Goal: Check status: Check status

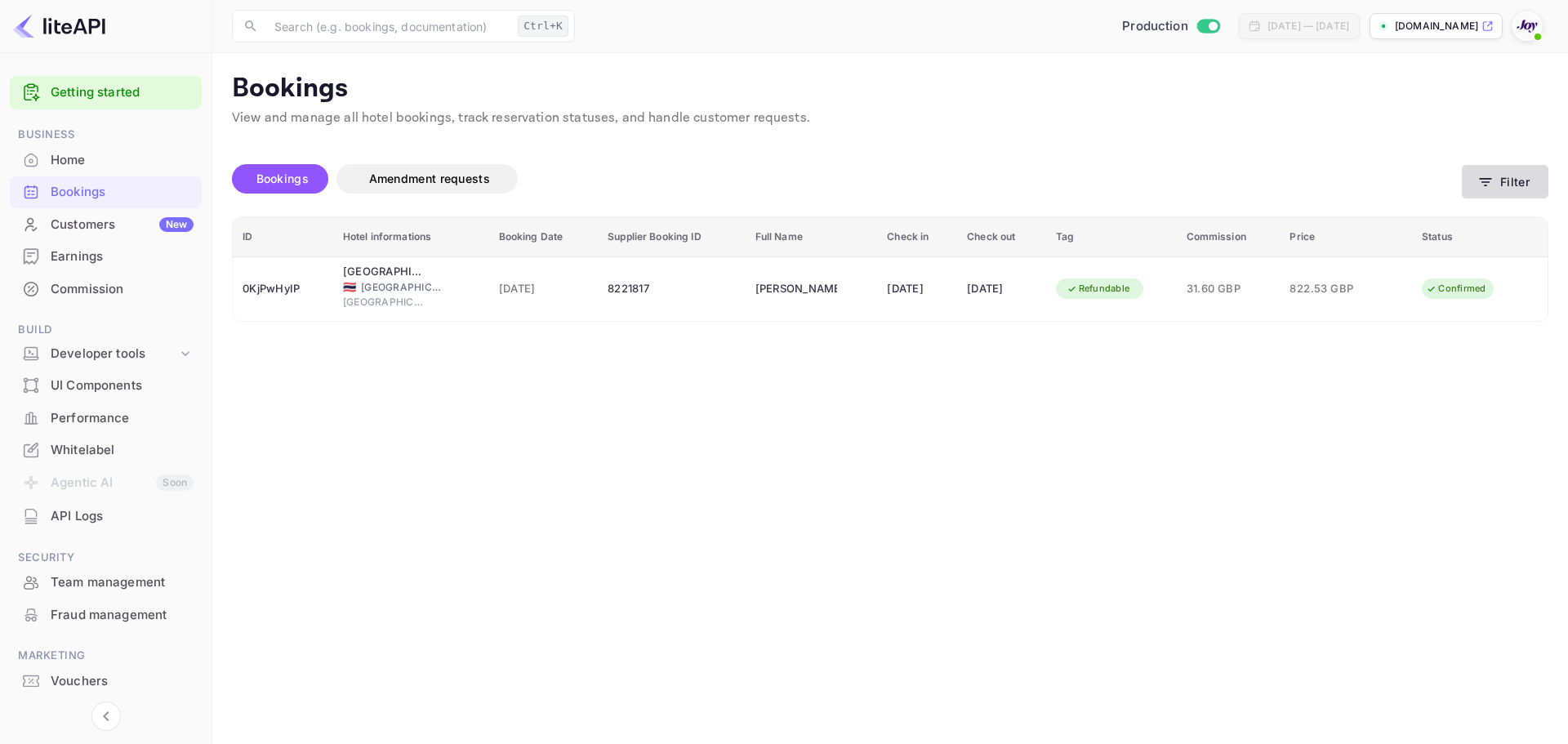
click at [1490, 180] on icon "button" at bounding box center [1485, 182] width 16 height 16
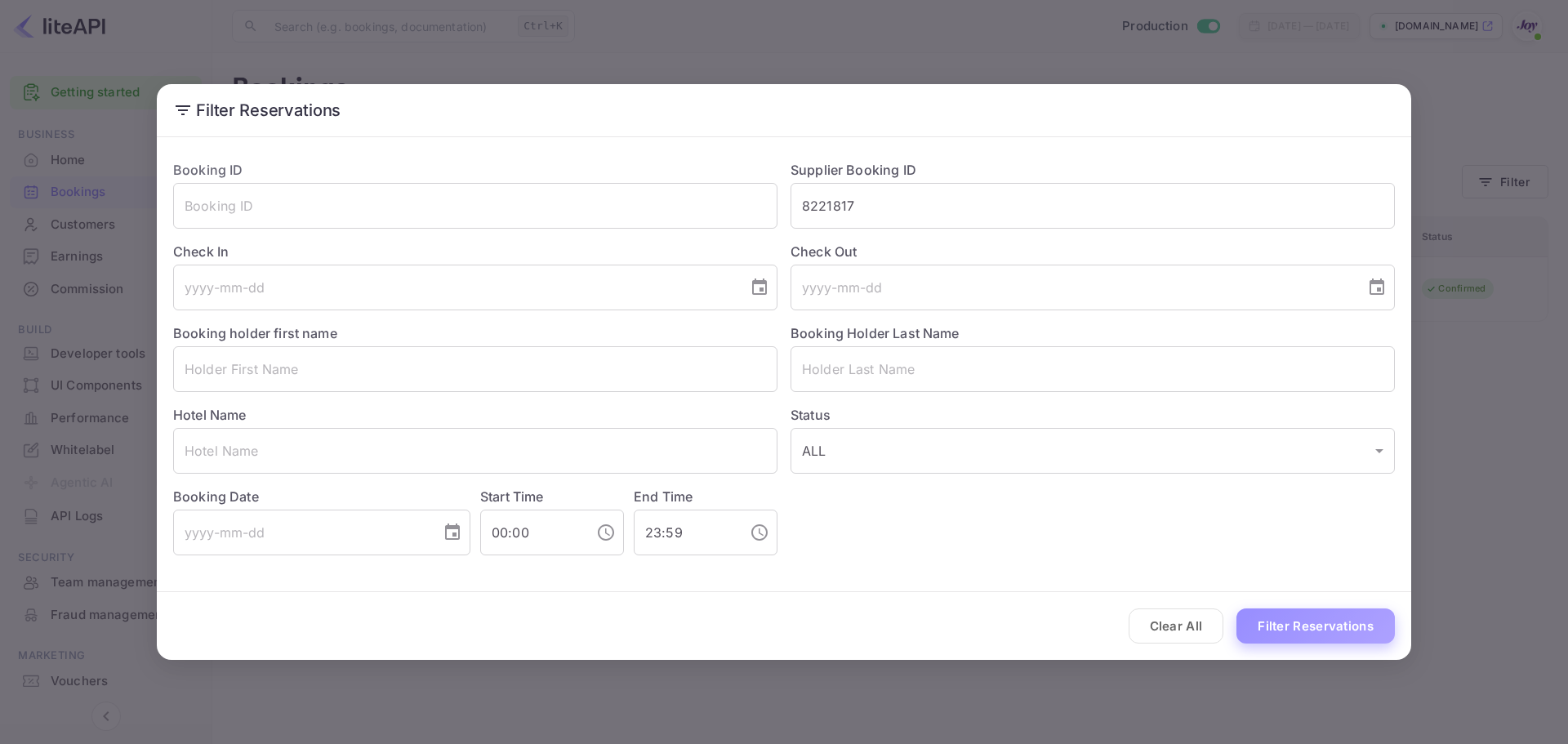
click at [1347, 623] on button "Filter Reservations" at bounding box center [1316, 625] width 159 height 35
click at [1320, 628] on button "Filter Reservations" at bounding box center [1316, 625] width 159 height 35
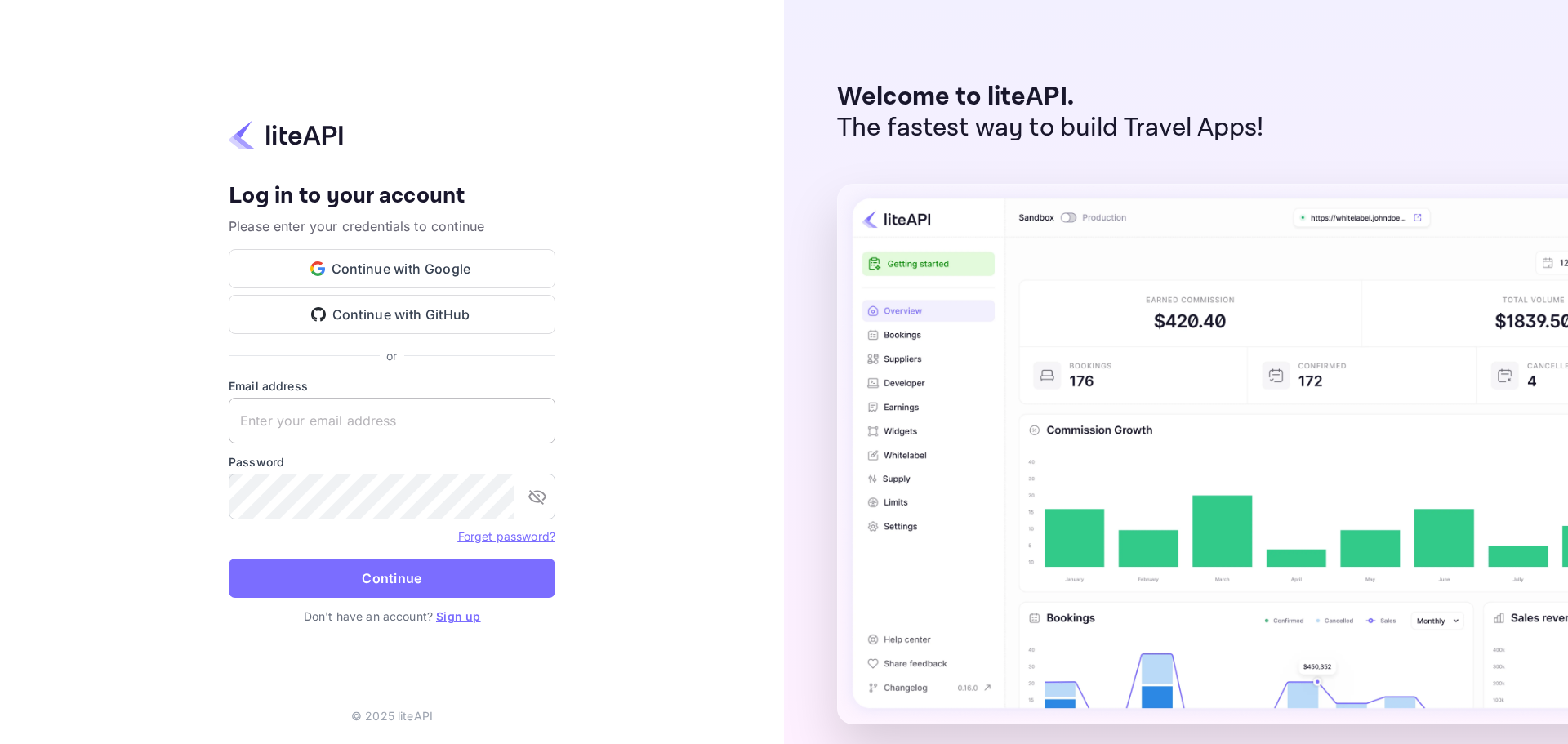
click at [410, 429] on input "text" at bounding box center [391, 420] width 327 height 46
paste input "[EMAIL_ADDRESS][DOMAIN_NAME]"
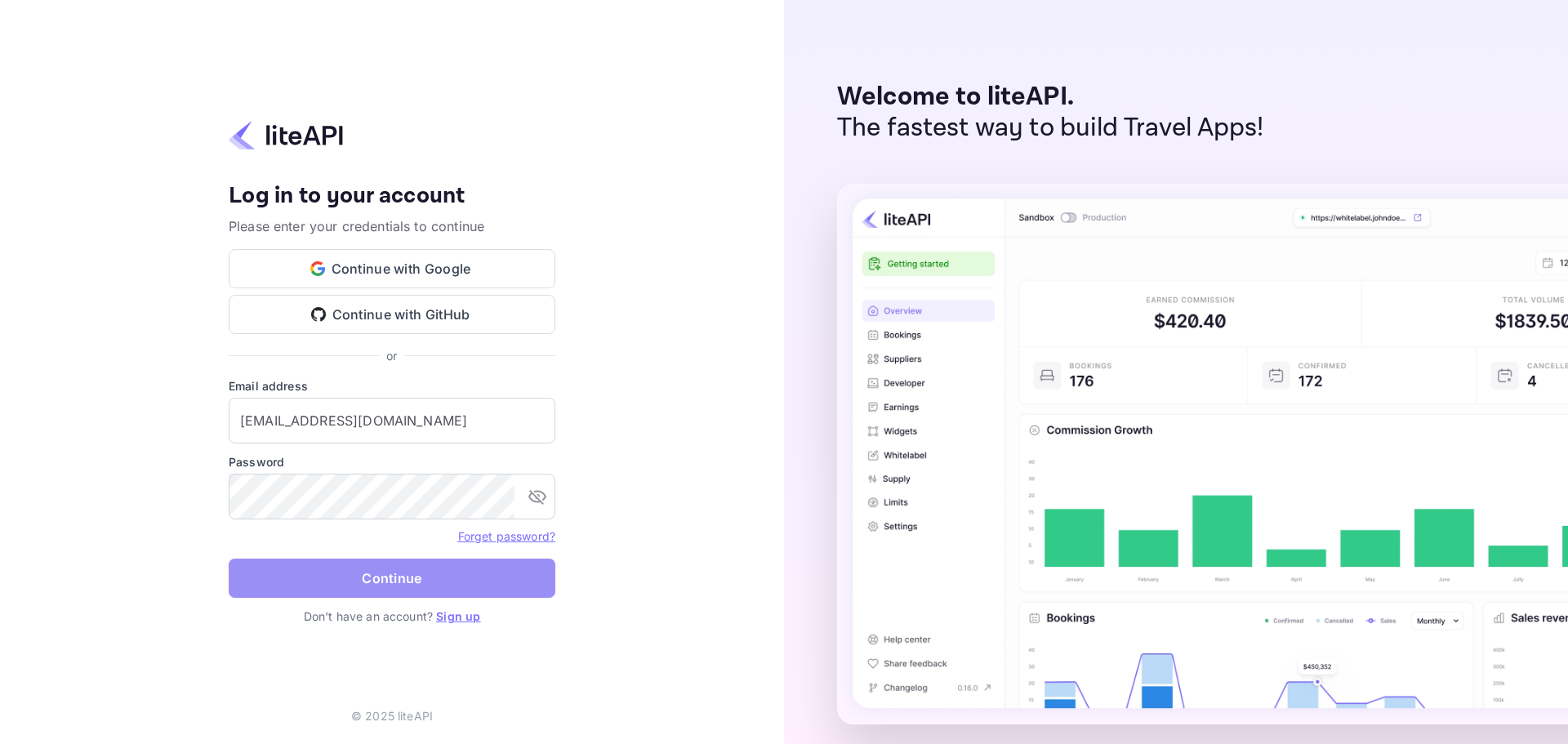
click at [370, 574] on button "Continue" at bounding box center [391, 578] width 327 height 40
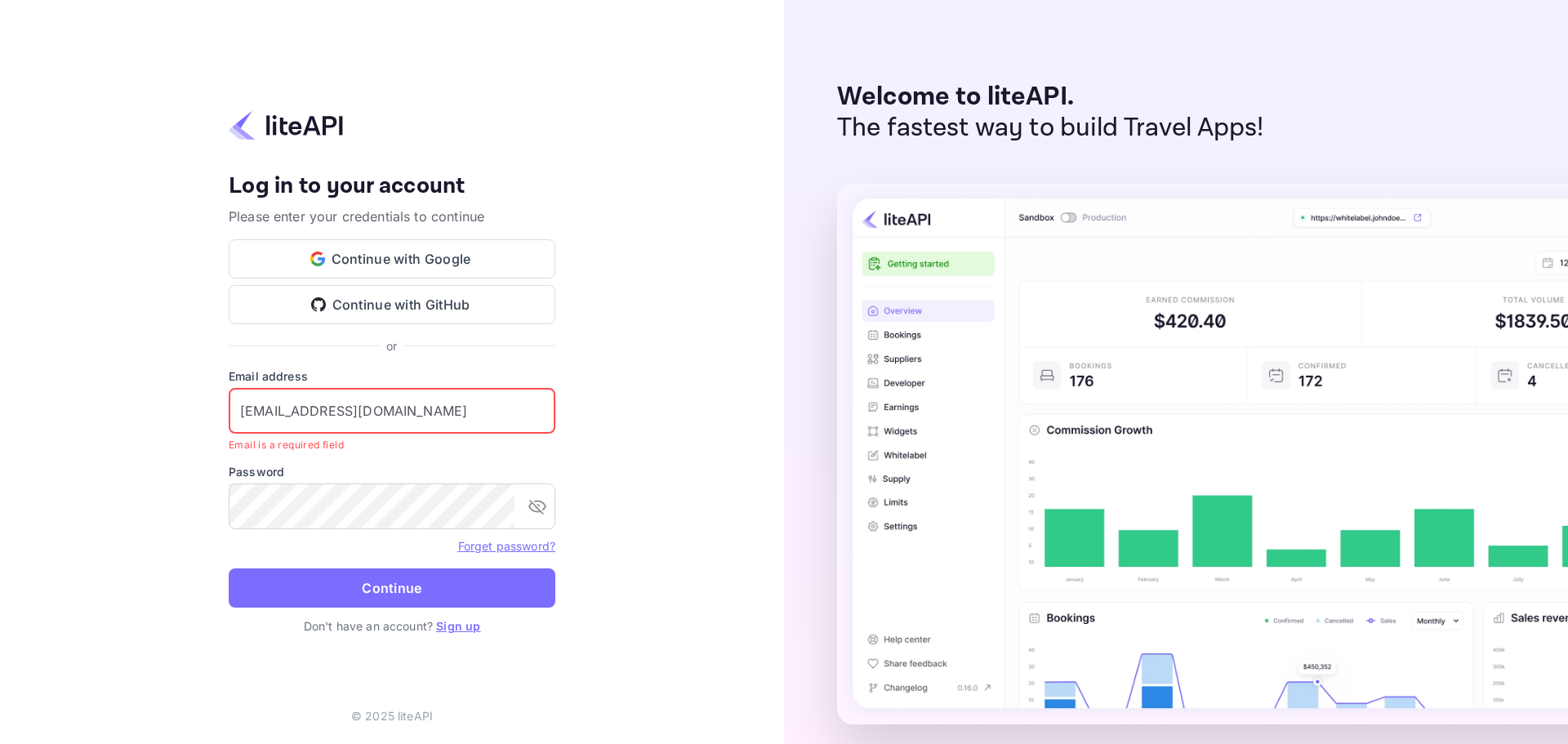
click at [432, 406] on input "[EMAIL_ADDRESS][DOMAIN_NAME]" at bounding box center [391, 410] width 327 height 46
click at [248, 416] on input "[EMAIL_ADDRESS][DOMAIN_NAME]" at bounding box center [391, 410] width 327 height 46
click at [246, 411] on input "[EMAIL_ADDRESS][DOMAIN_NAME]" at bounding box center [391, 410] width 327 height 46
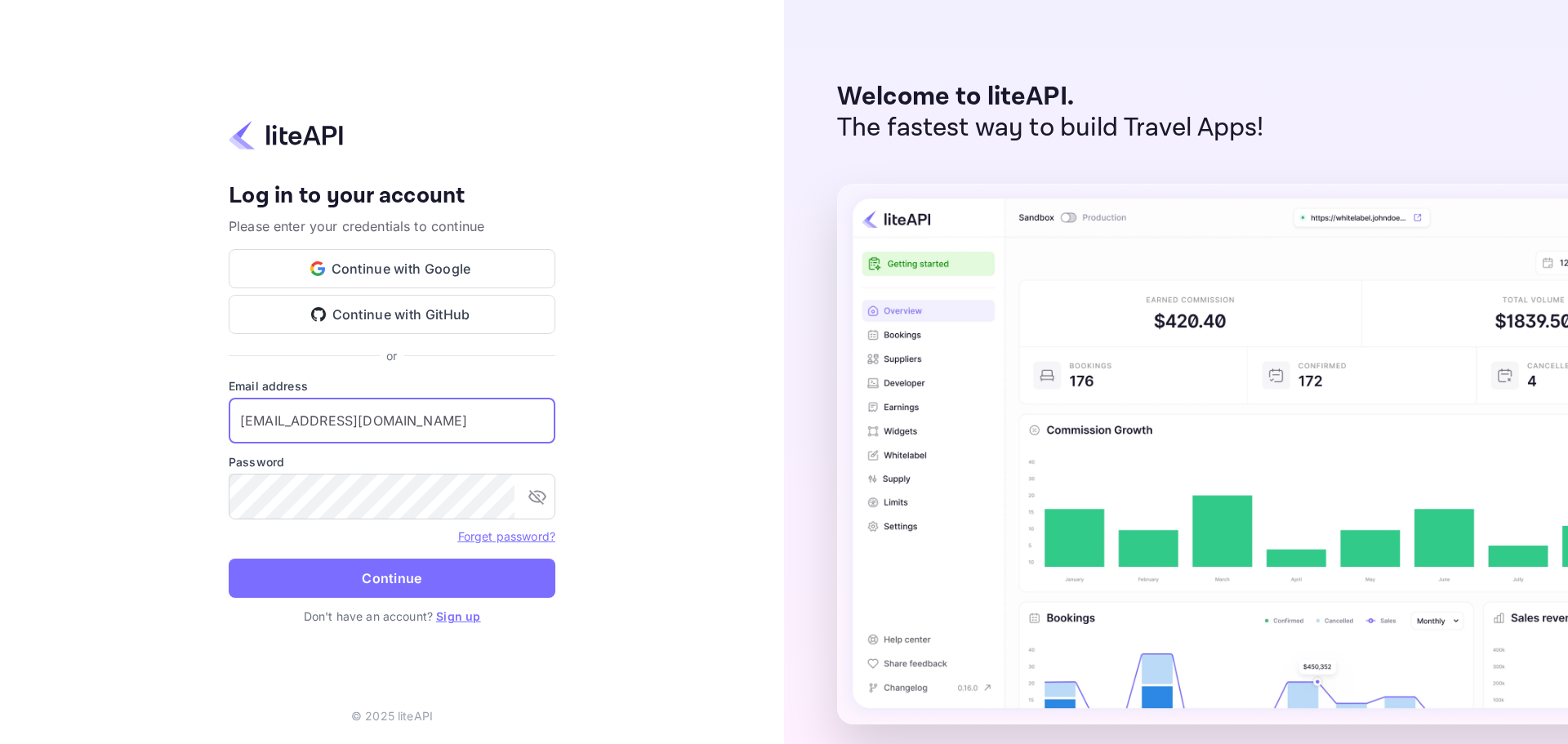
type input "[EMAIL_ADDRESS][DOMAIN_NAME]"
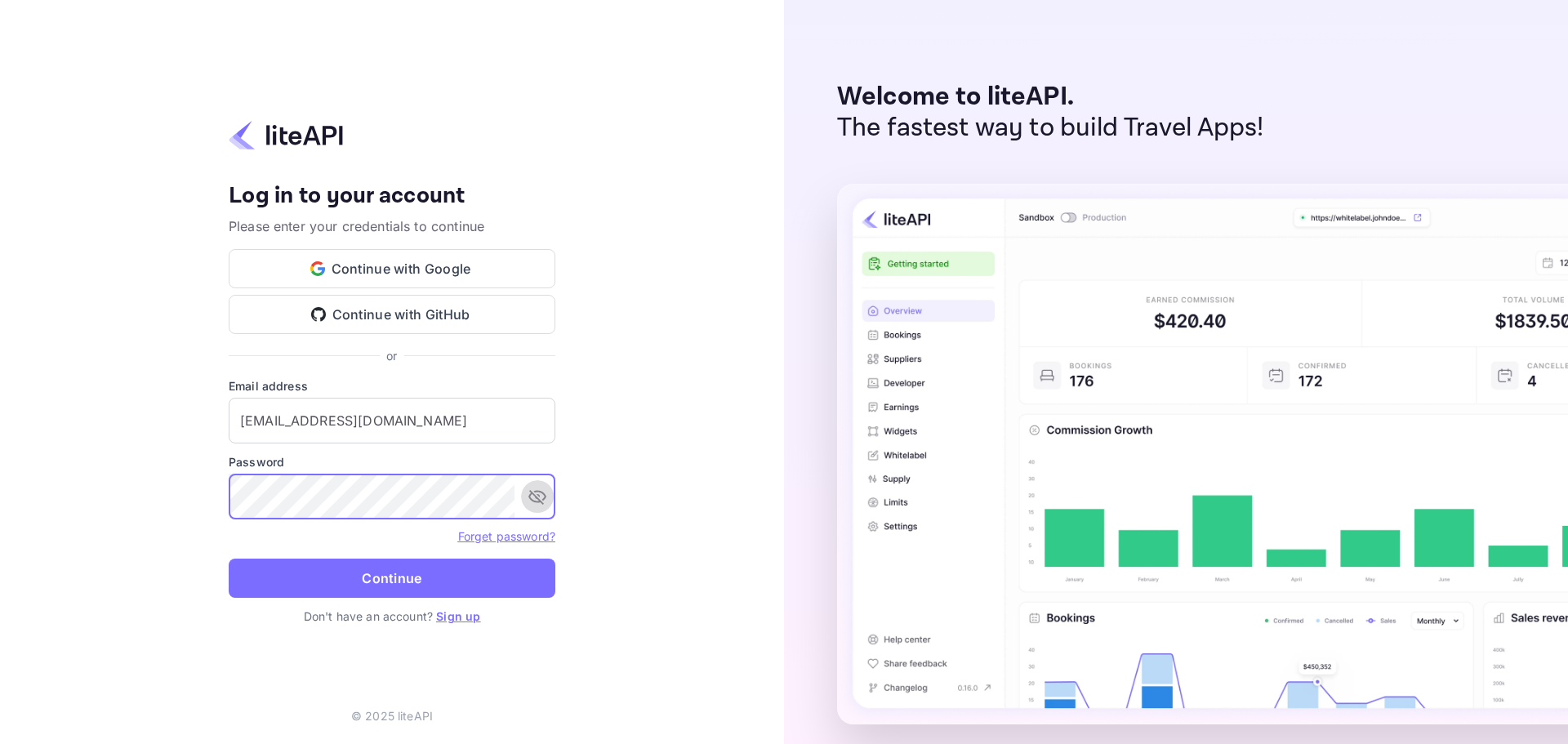
click at [542, 494] on icon "toggle password visibility" at bounding box center [537, 496] width 20 height 20
click at [474, 581] on button "Continue" at bounding box center [391, 578] width 327 height 40
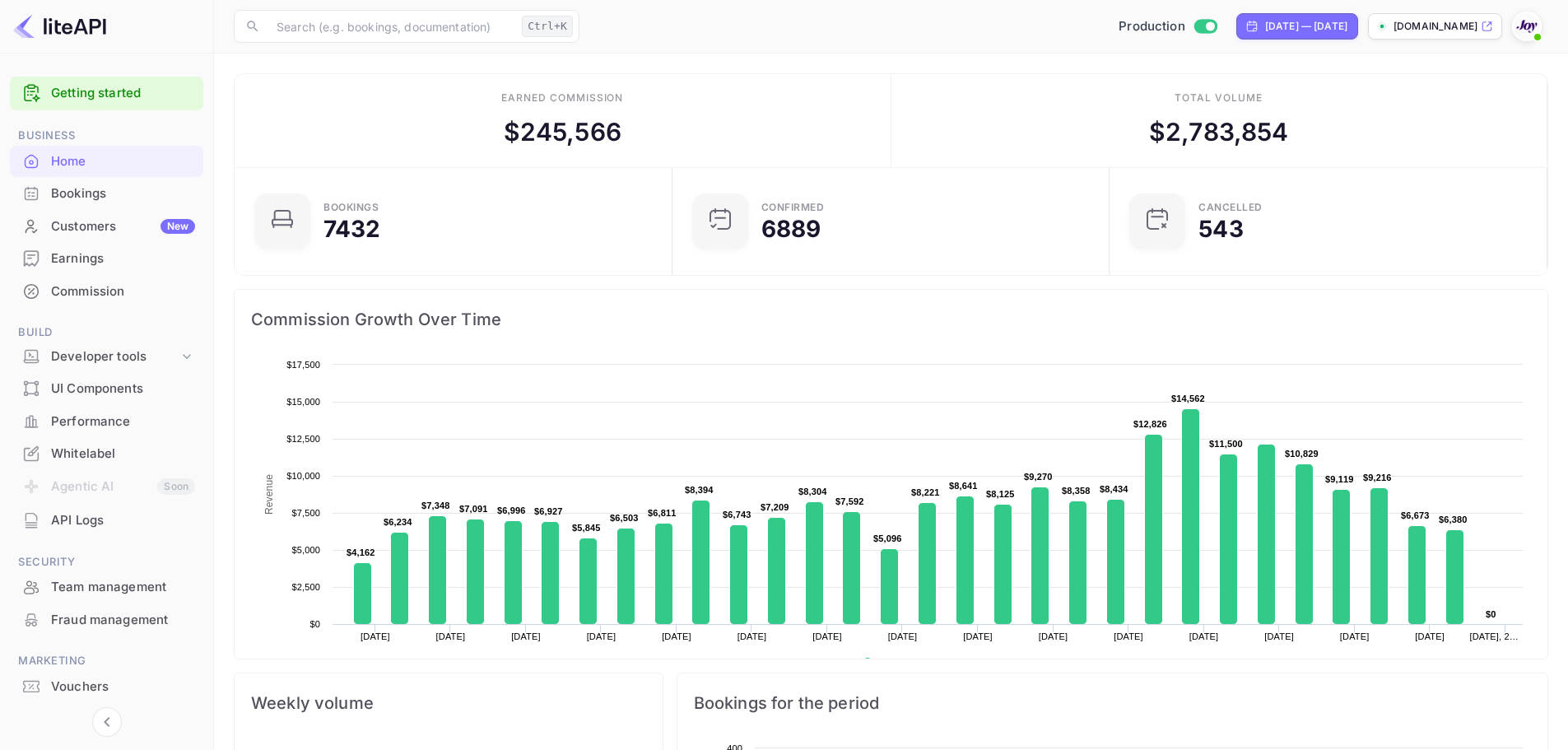
click at [86, 188] on div "Bookings" at bounding box center [123, 194] width 144 height 19
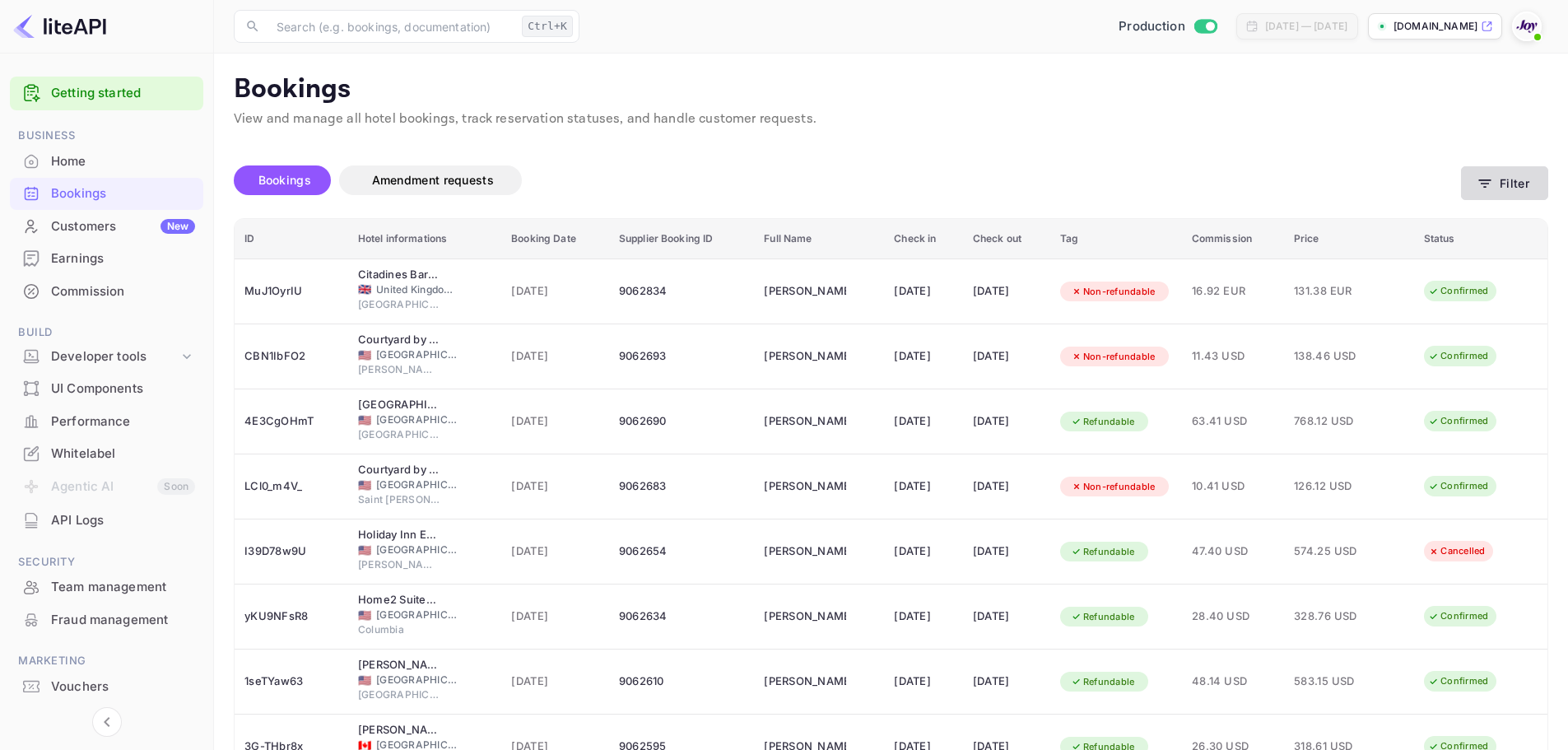
click at [1490, 181] on icon "button" at bounding box center [1486, 183] width 12 height 8
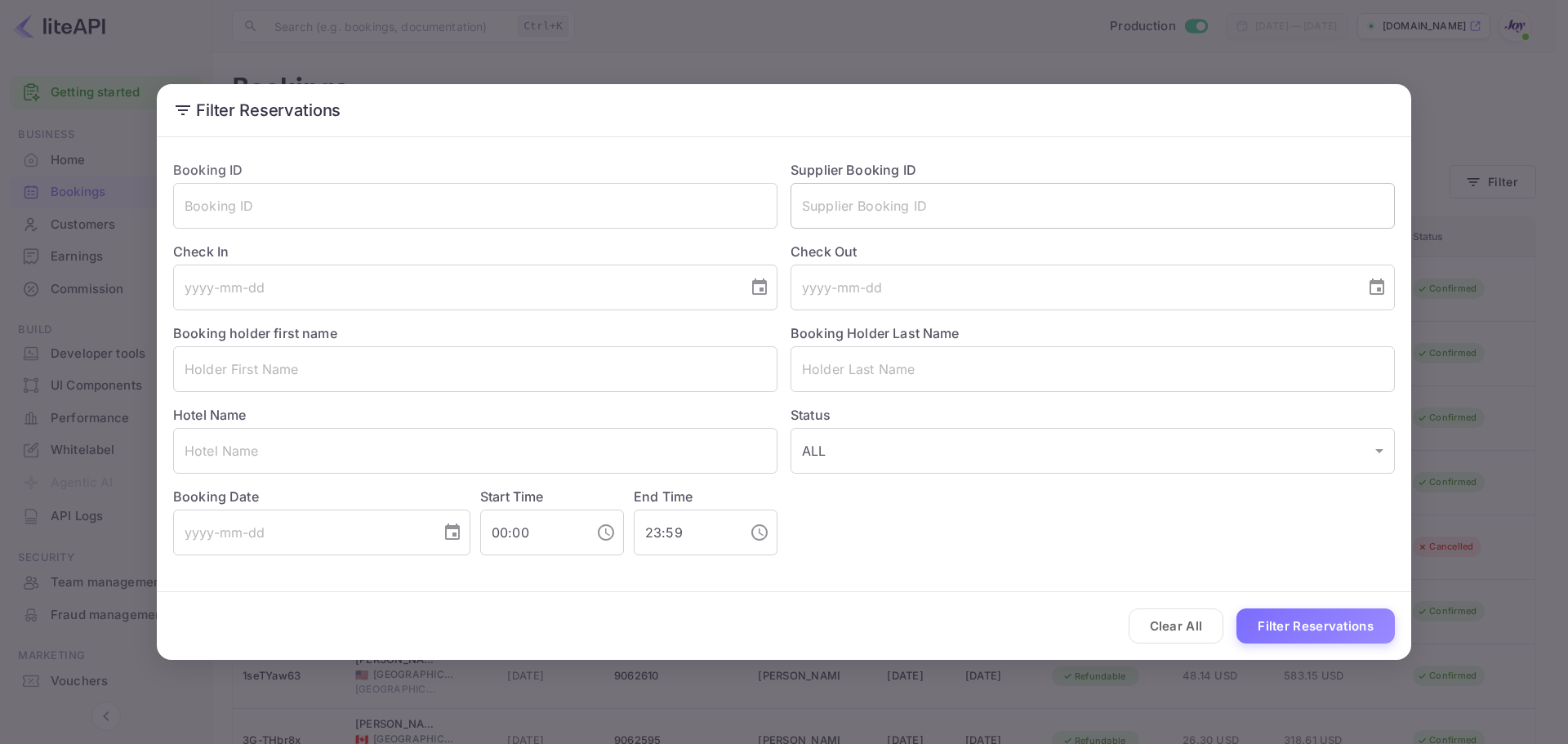
click at [931, 216] on input "text" at bounding box center [1093, 205] width 605 height 46
paste input "b@EFDKrVFJ8FX@2"
type input "b@EFDKrVFJ8FX@2"
click at [881, 205] on input "text" at bounding box center [1093, 205] width 605 height 46
paste input "8221817"
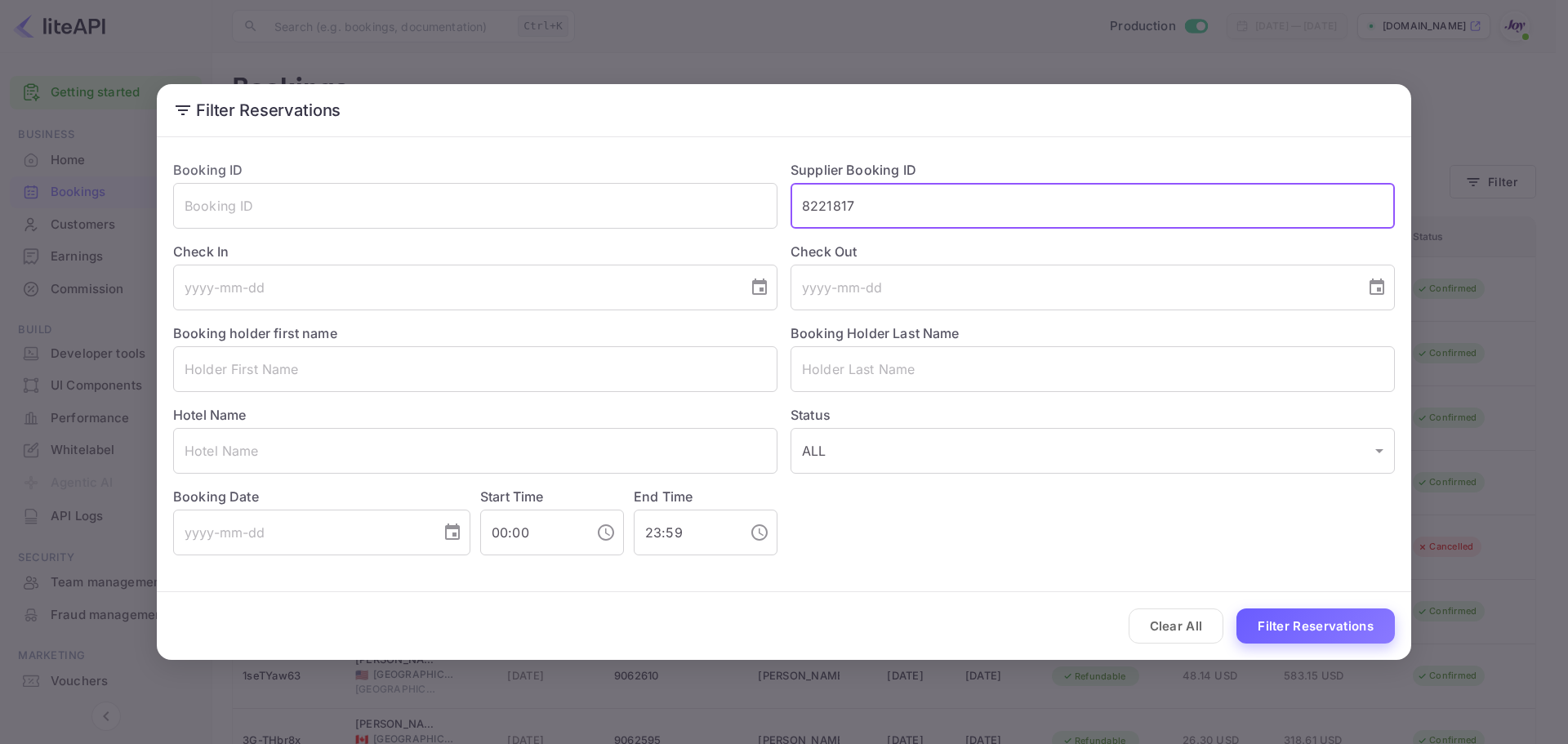
type input "8221817"
click at [1325, 628] on button "Filter Reservations" at bounding box center [1316, 625] width 159 height 35
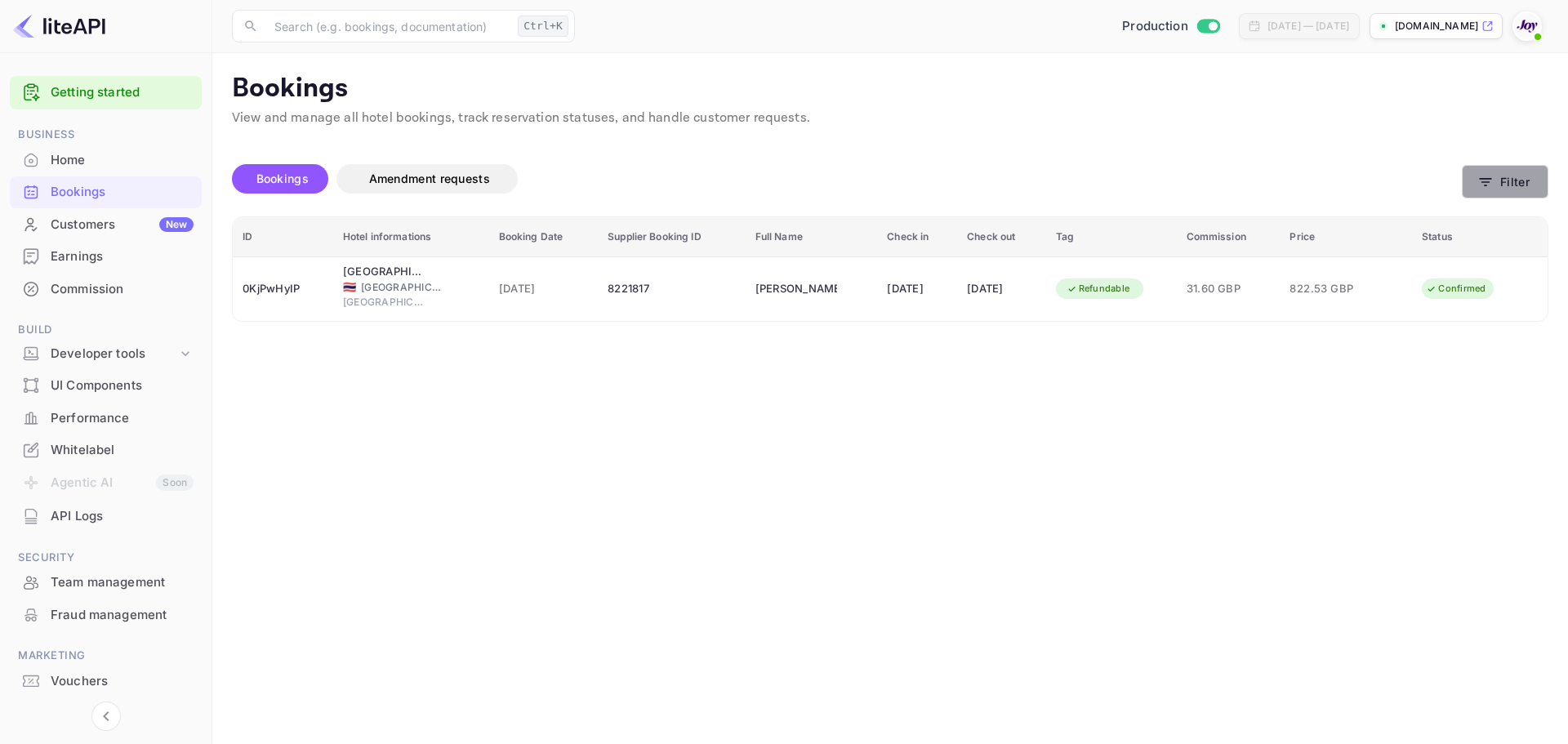
click at [1484, 181] on icon "button" at bounding box center [1486, 182] width 12 height 8
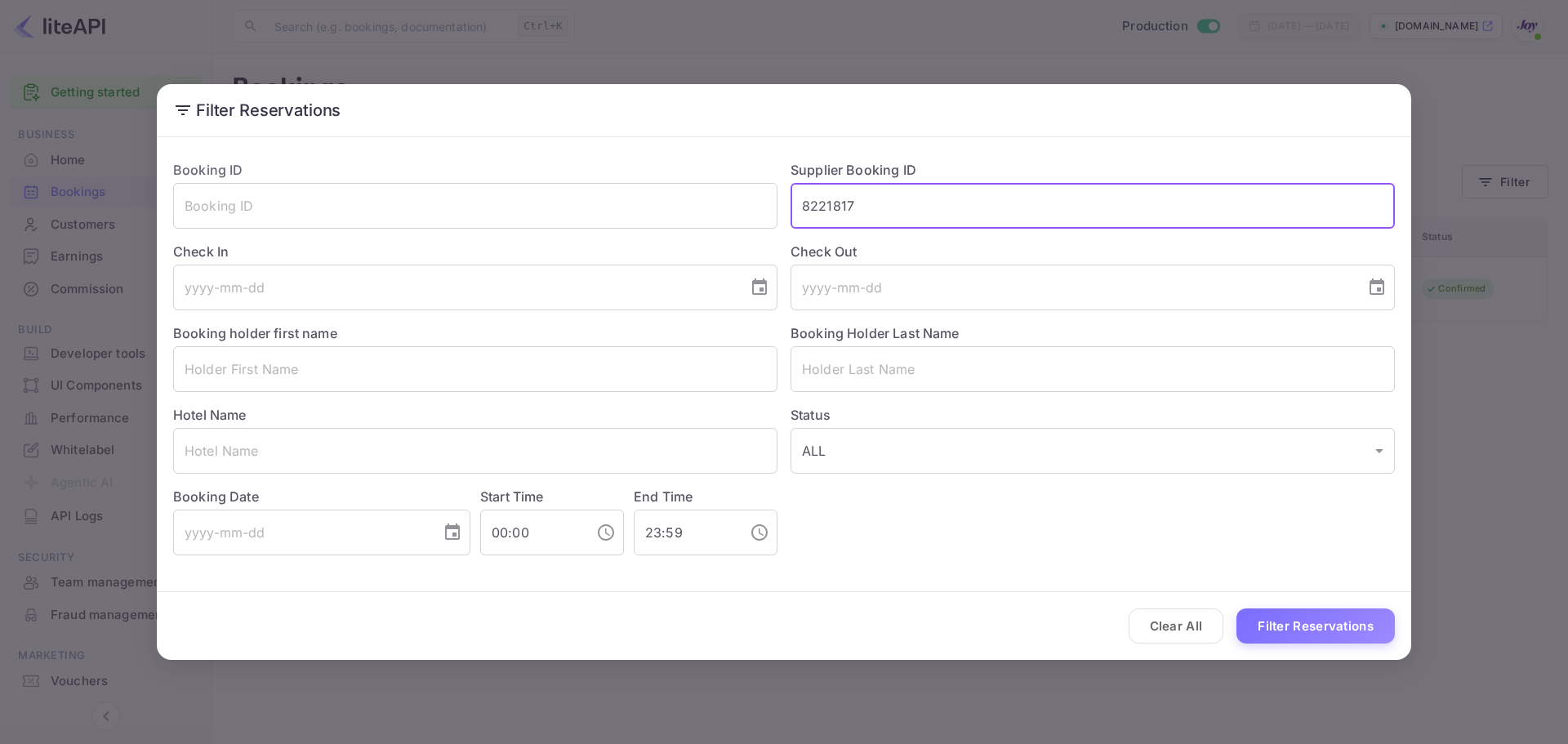
click at [842, 208] on input "8221817" at bounding box center [1093, 205] width 605 height 46
paste input "7648004"
type input "7648004"
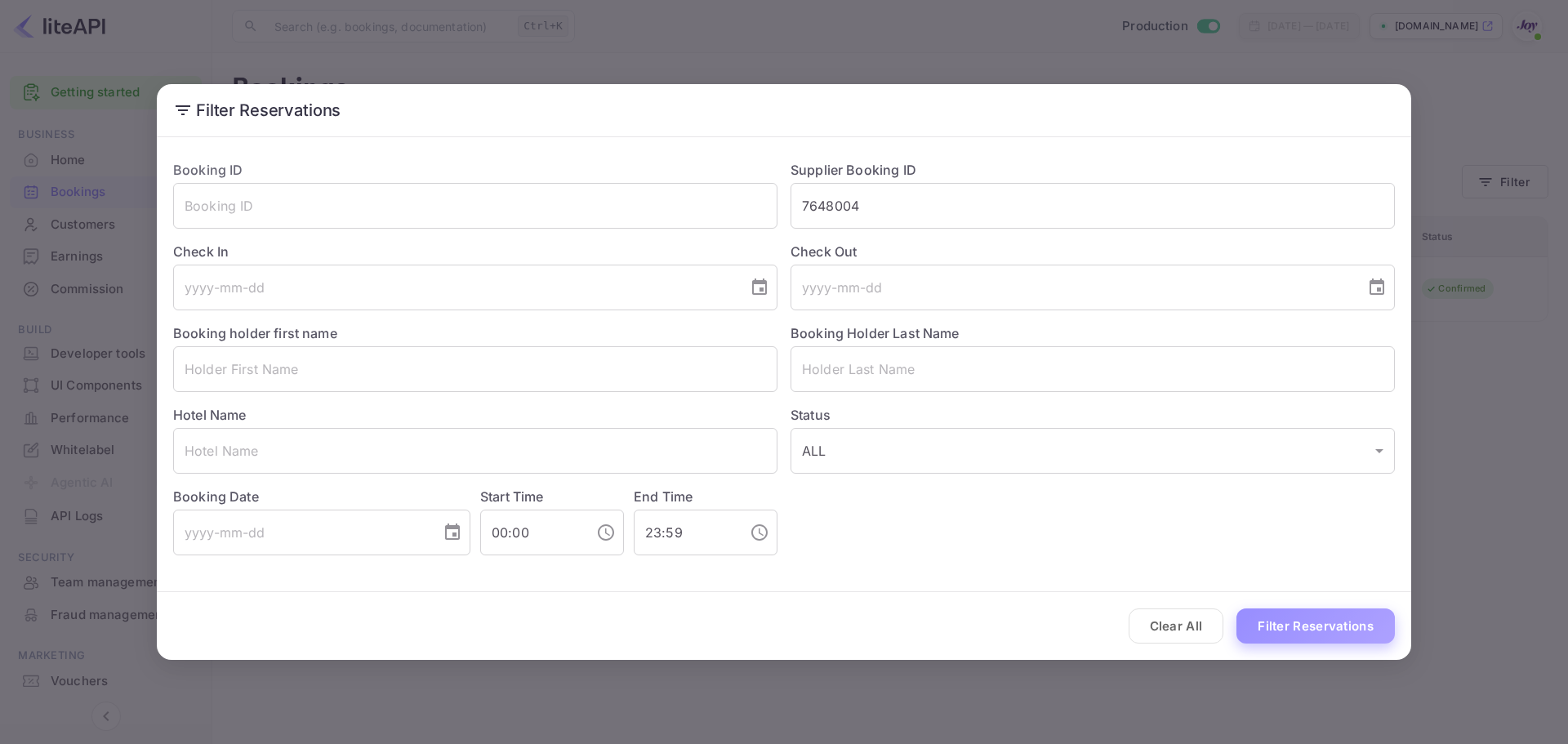
click at [1293, 624] on button "Filter Reservations" at bounding box center [1316, 625] width 159 height 35
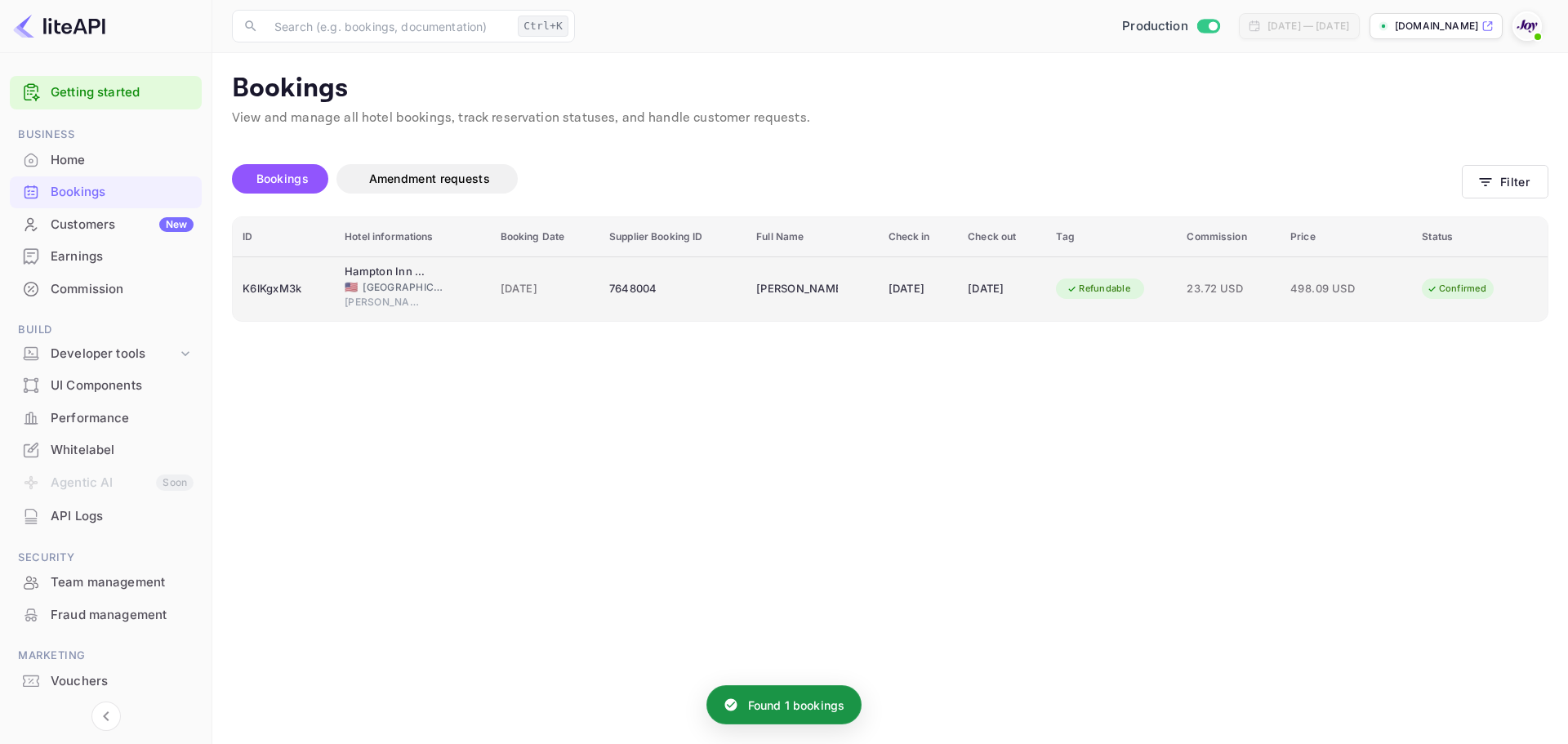
click at [549, 289] on span "04 Jun 2025" at bounding box center [544, 288] width 89 height 18
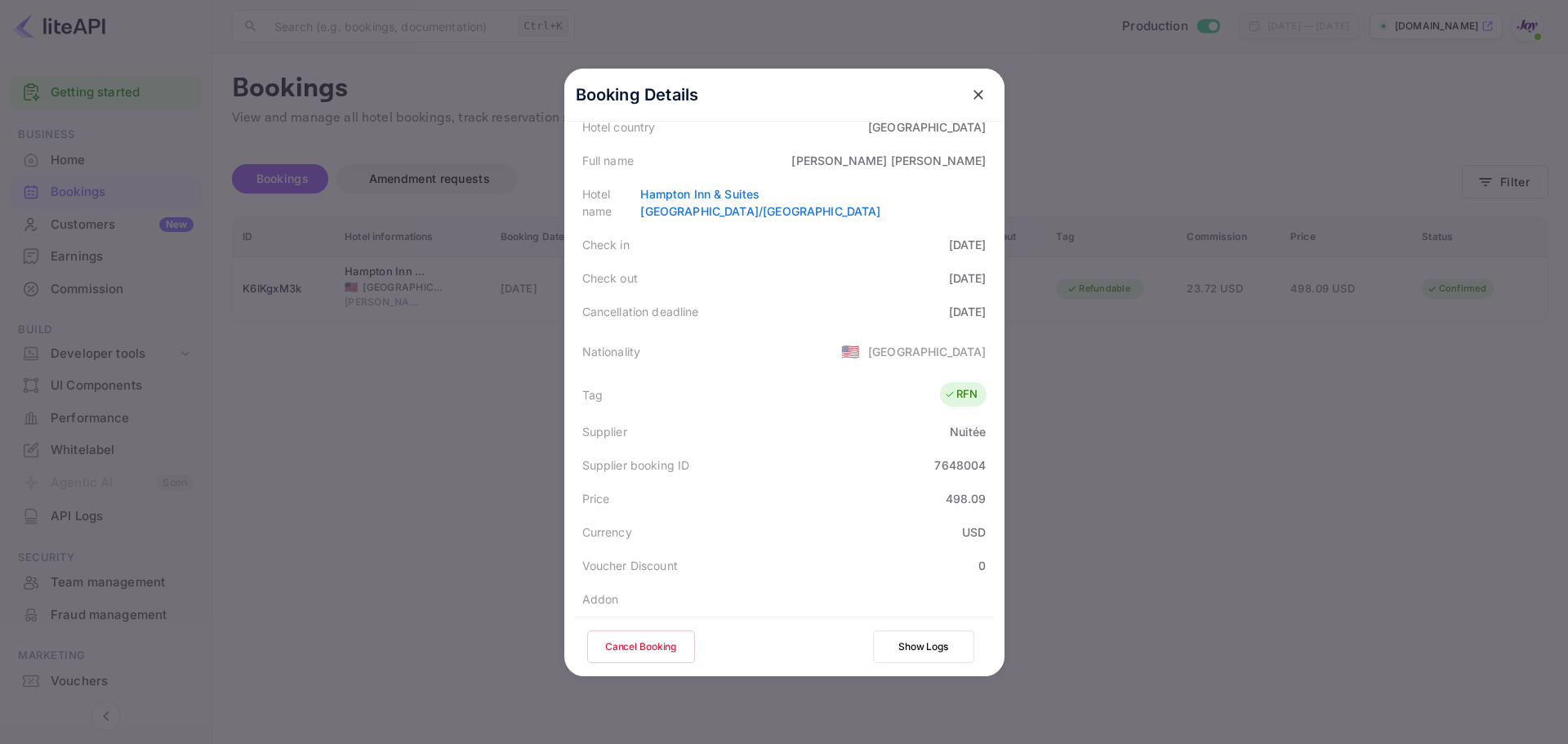
scroll to position [36, 0]
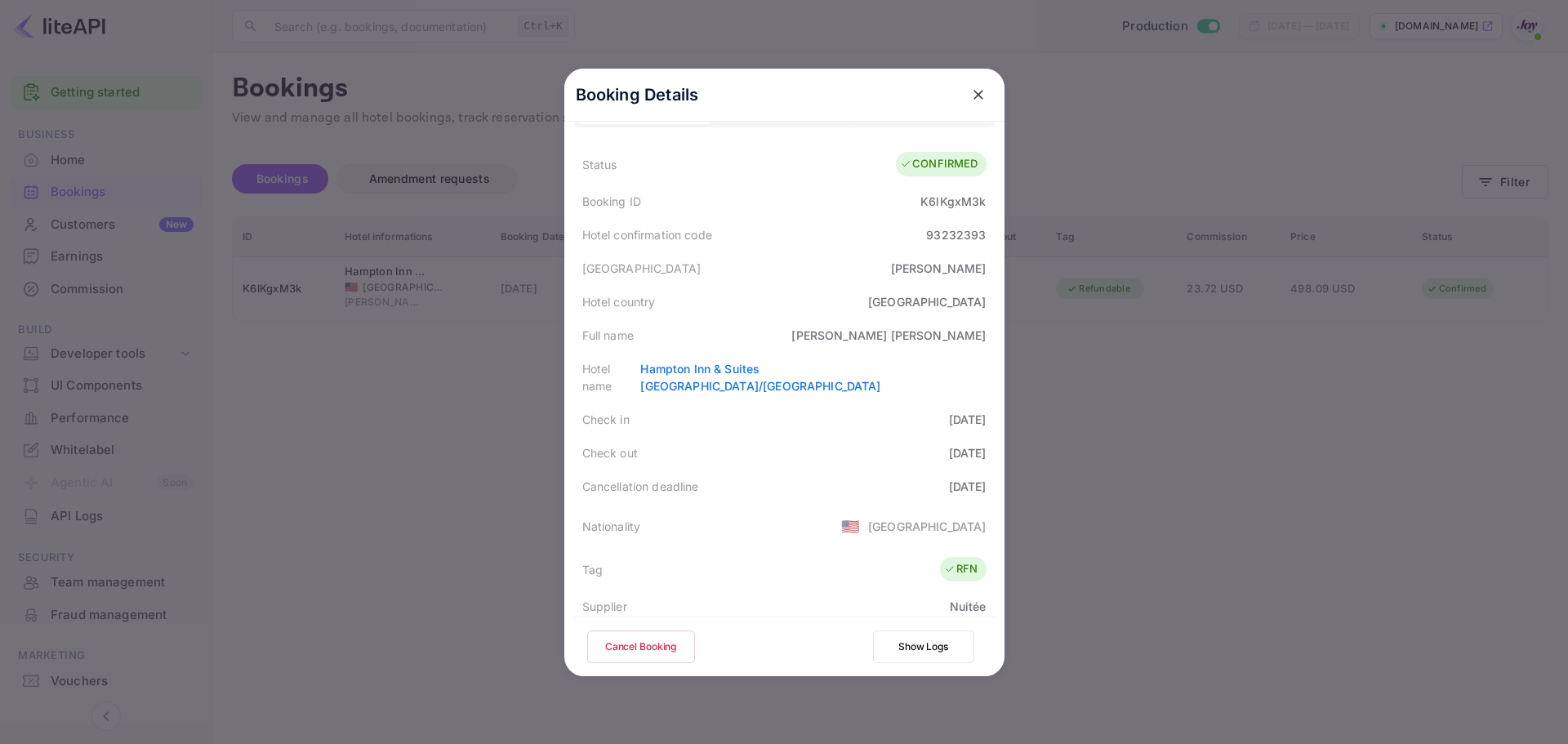
click at [969, 234] on div "93232393" at bounding box center [955, 235] width 59 height 17
copy div "93232393"
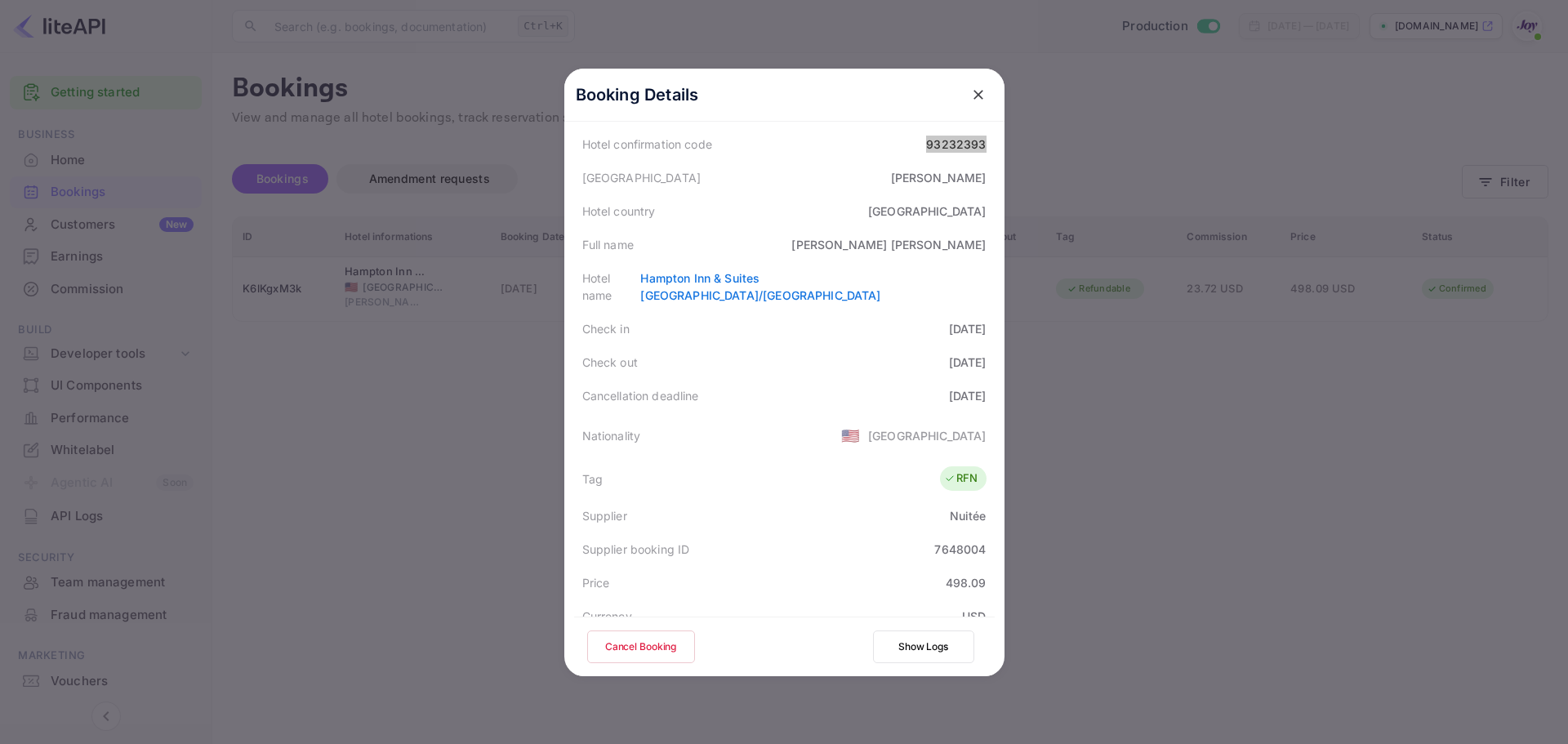
scroll to position [0, 0]
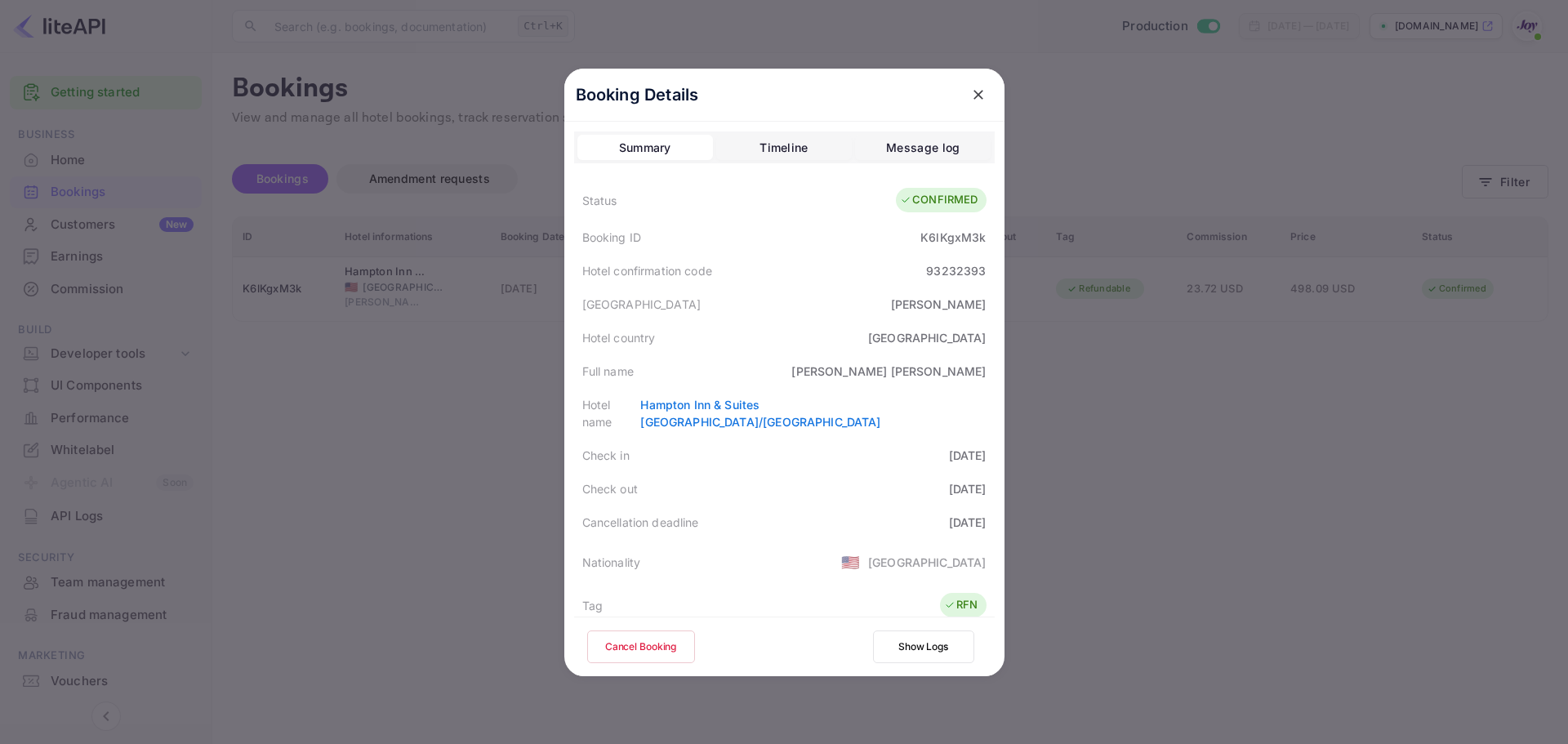
click at [968, 372] on div "Nicole Daley" at bounding box center [889, 371] width 195 height 17
copy div "Daley"
click at [968, 274] on div "93232393" at bounding box center [955, 270] width 59 height 17
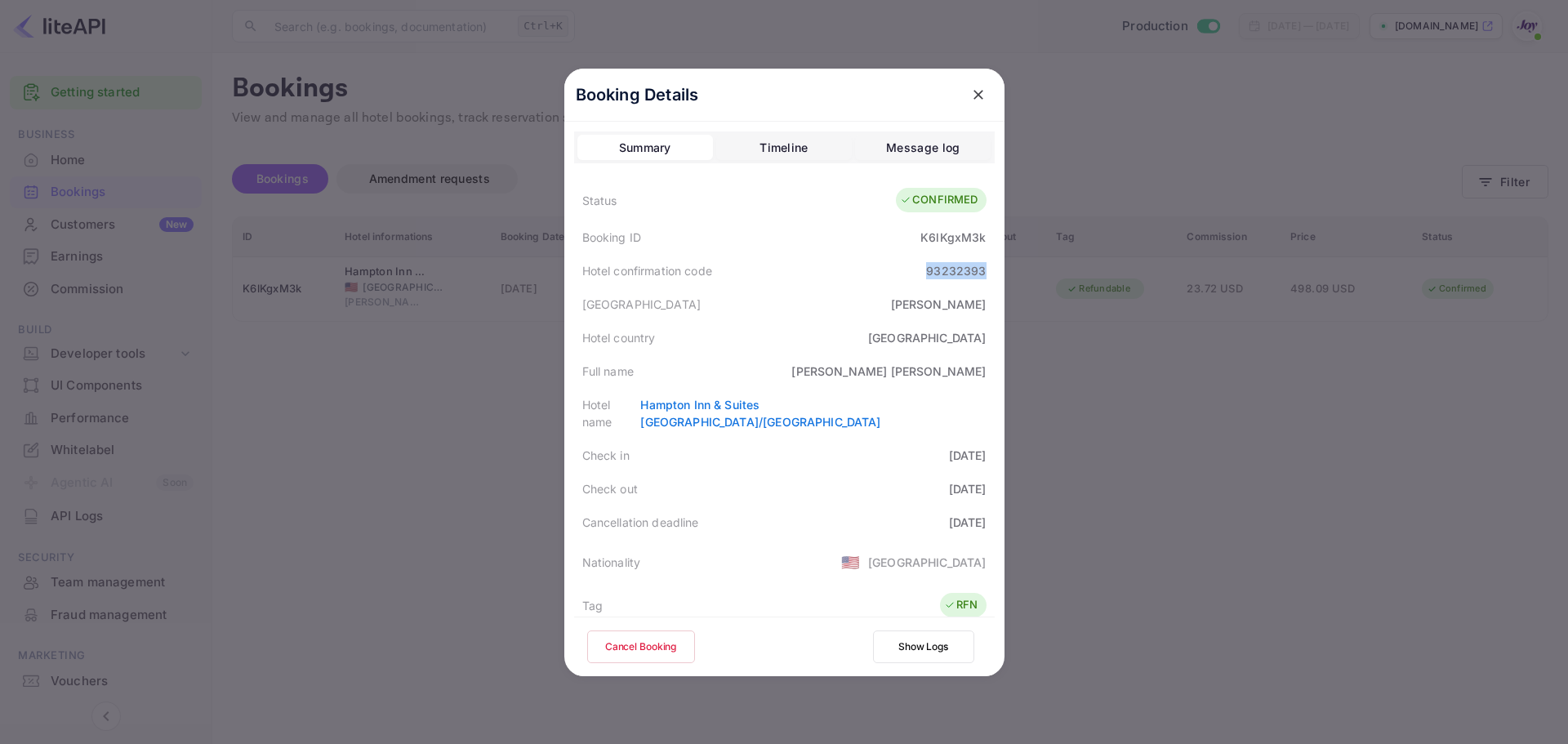
copy div "93232393"
click at [774, 149] on div "Timeline" at bounding box center [784, 147] width 48 height 20
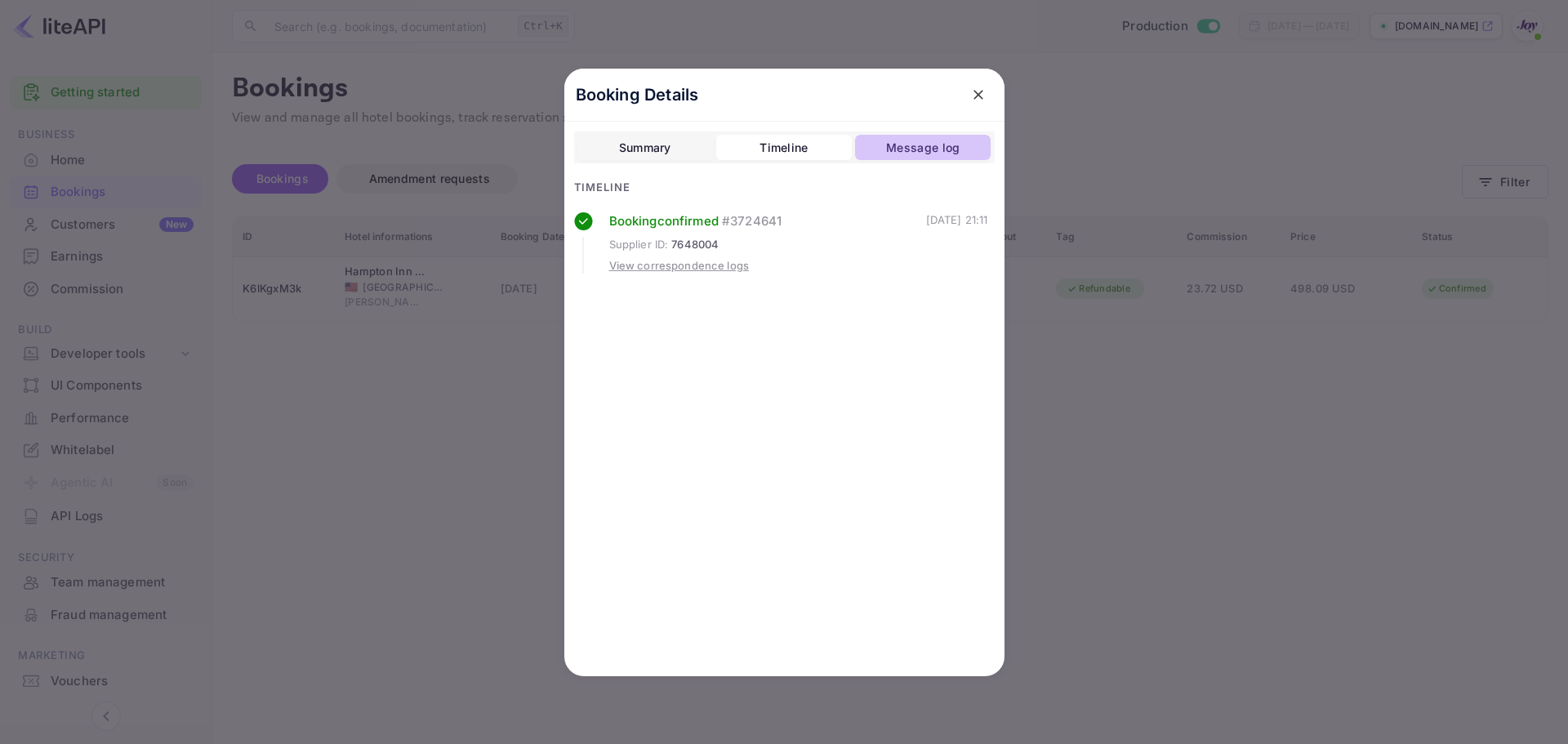
click at [936, 142] on div "Message log" at bounding box center [923, 147] width 73 height 20
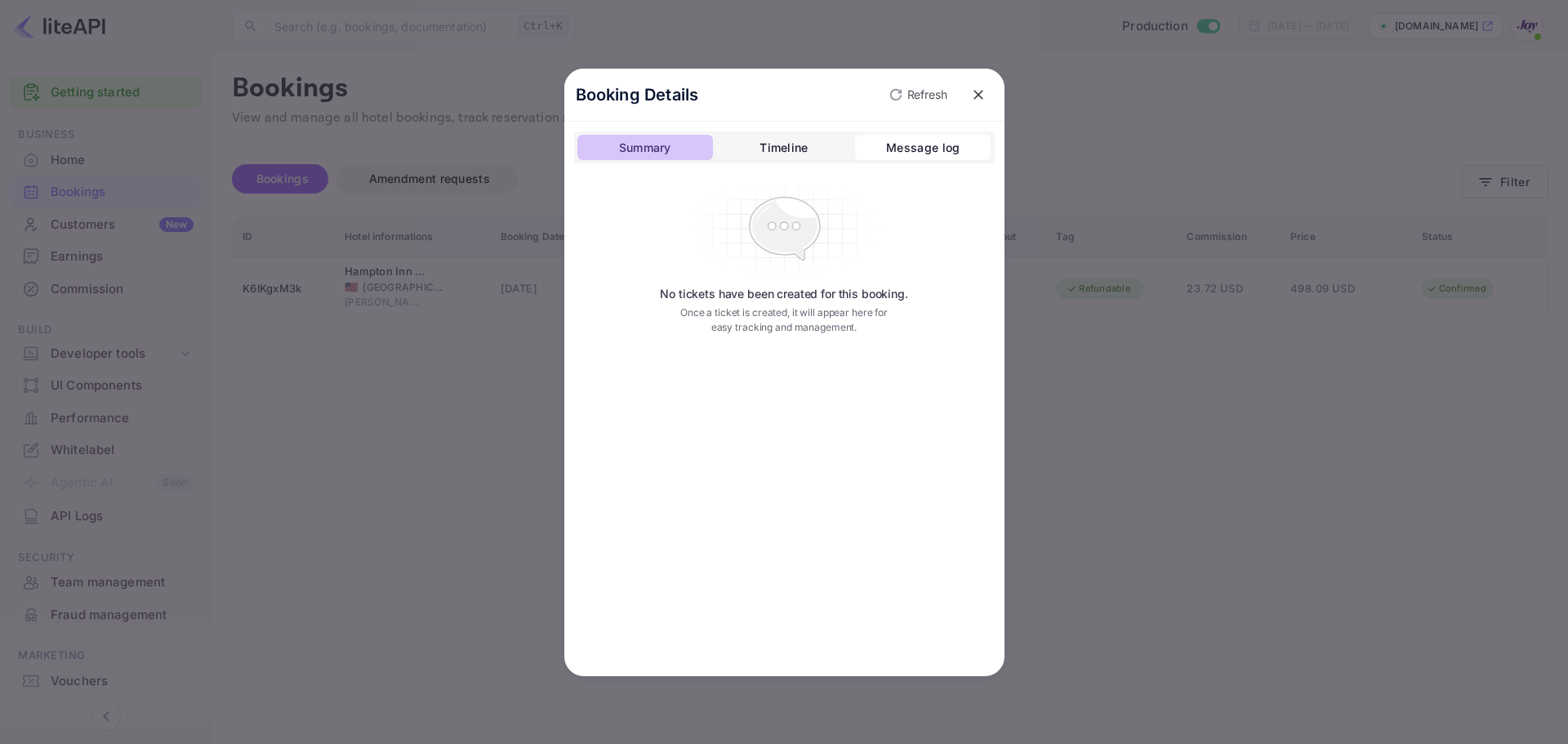
click at [638, 146] on div "Summary" at bounding box center [645, 147] width 53 height 20
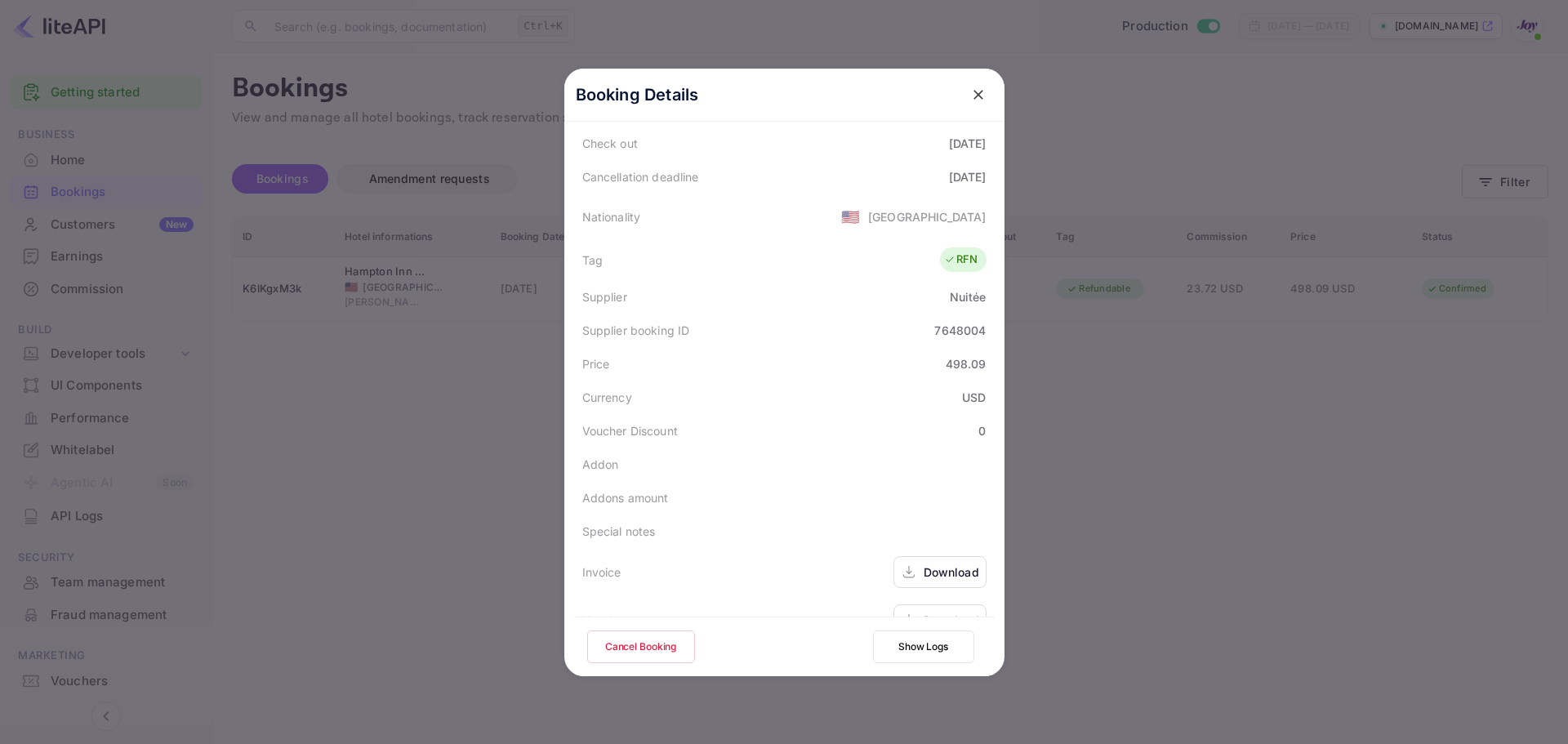
scroll to position [363, 0]
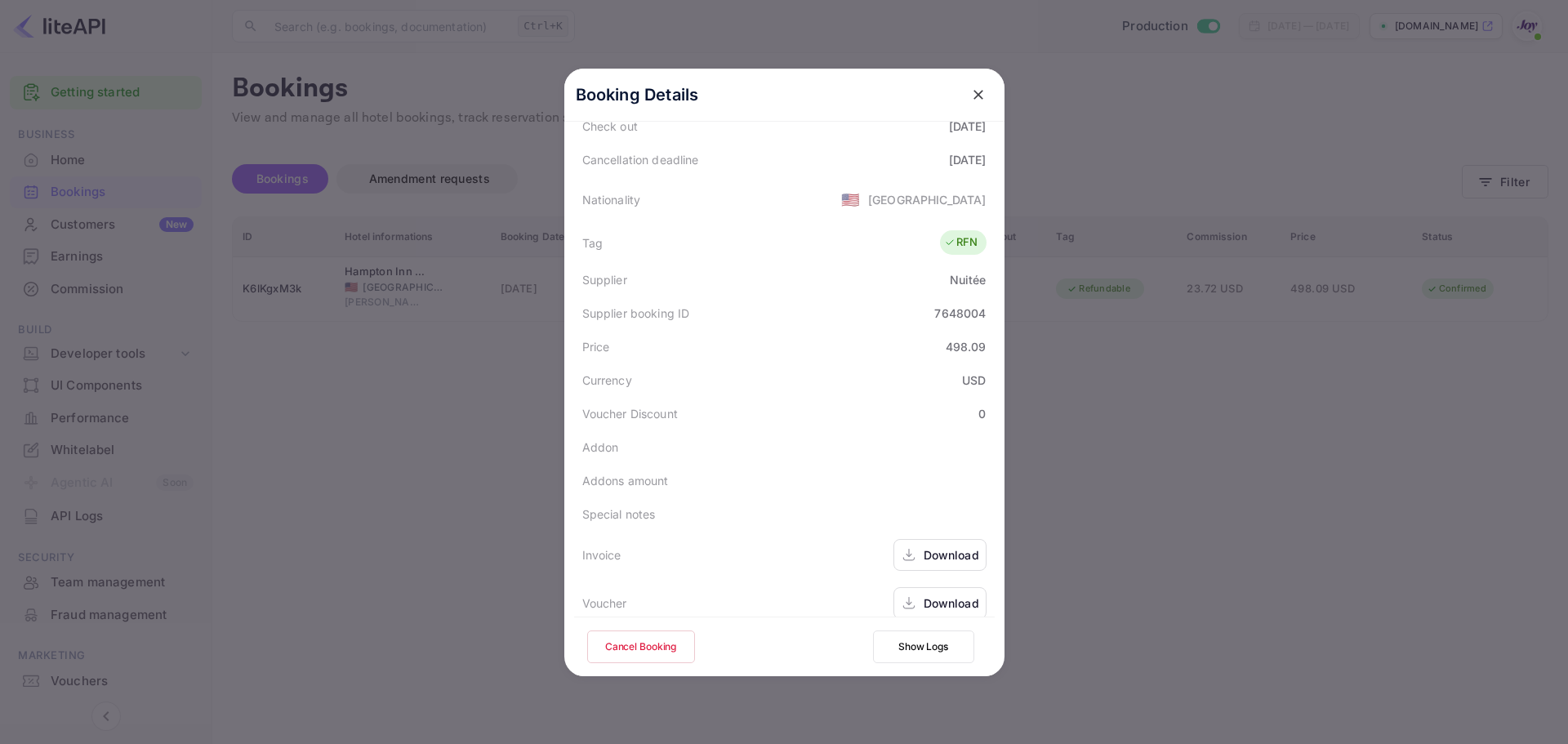
click at [955, 305] on div "7648004" at bounding box center [961, 313] width 52 height 17
copy div "7648004"
click at [929, 546] on div "Download" at bounding box center [951, 555] width 55 height 17
click at [913, 590] on div "Download" at bounding box center [940, 603] width 93 height 32
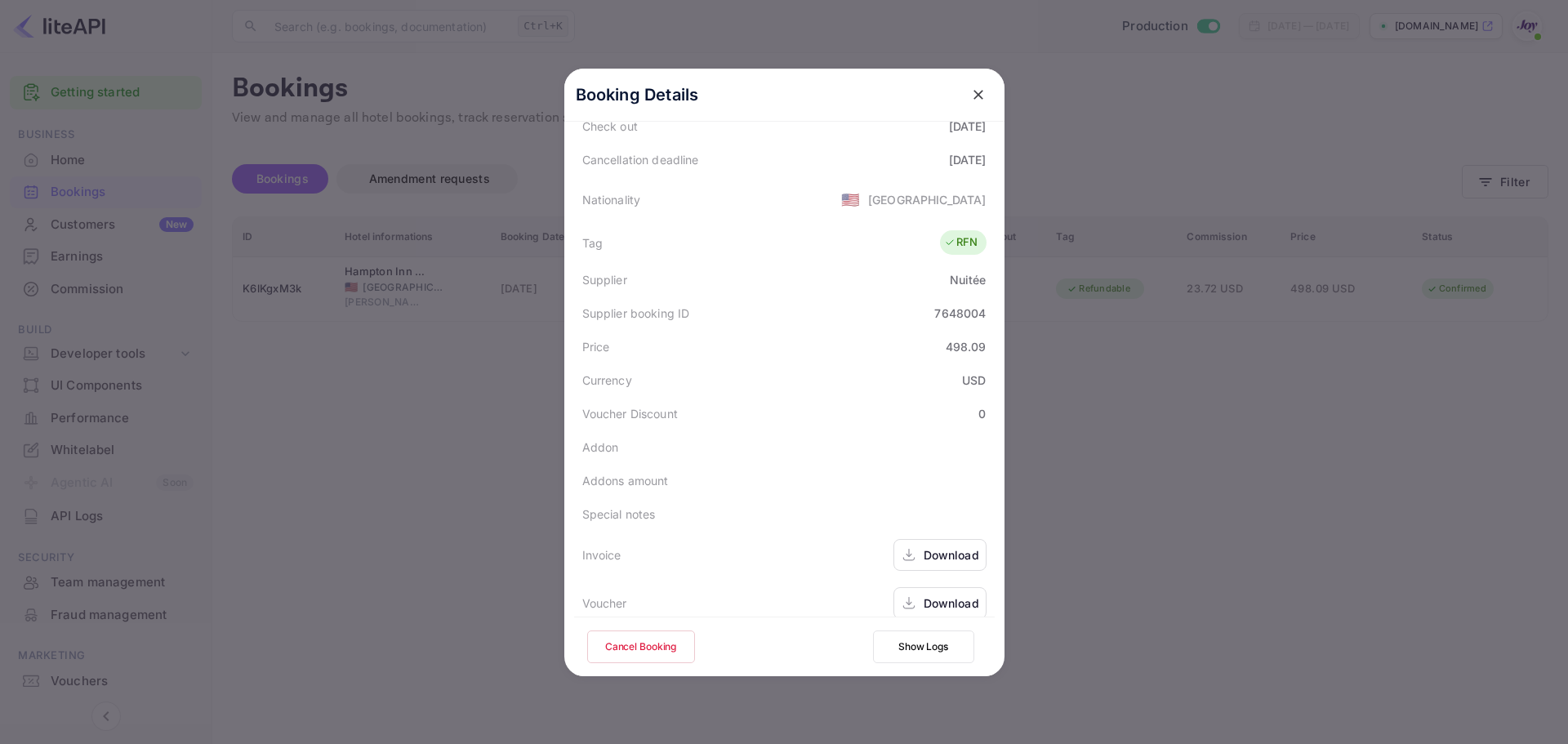
click at [970, 96] on icon "close" at bounding box center [978, 94] width 16 height 16
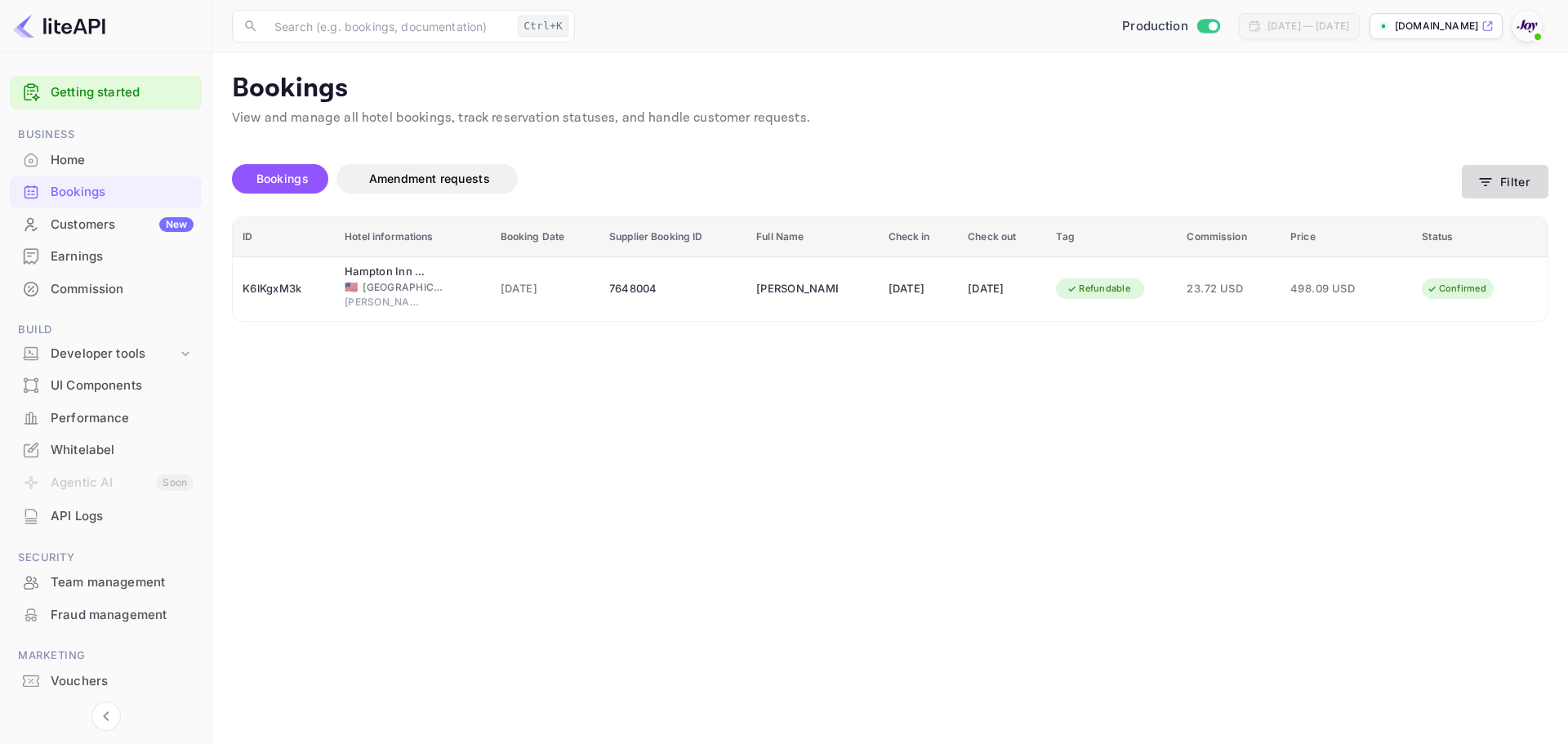
click at [1512, 189] on button "Filter" at bounding box center [1505, 182] width 86 height 34
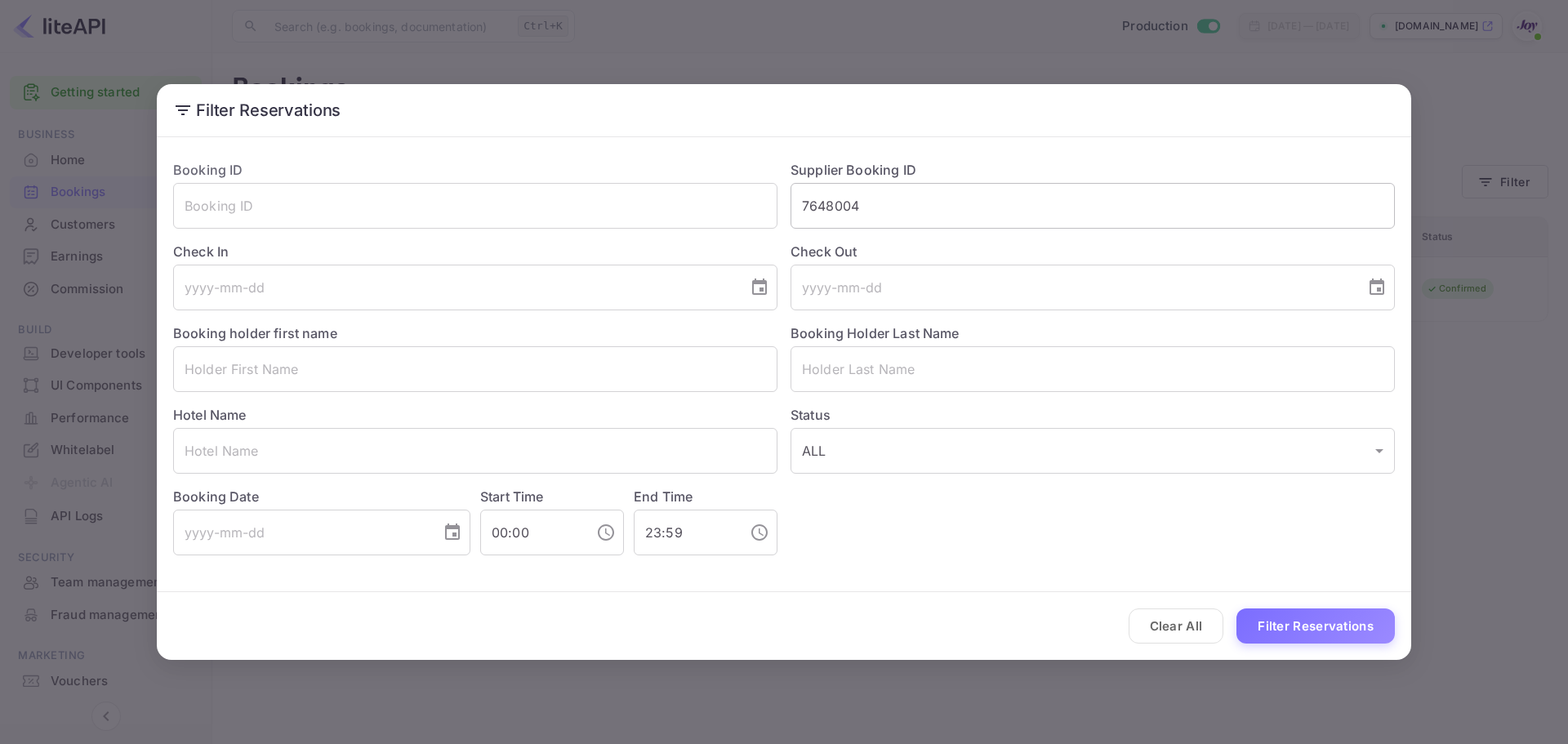
click at [837, 202] on input "7648004" at bounding box center [1093, 205] width 605 height 46
paste input "9071754706481"
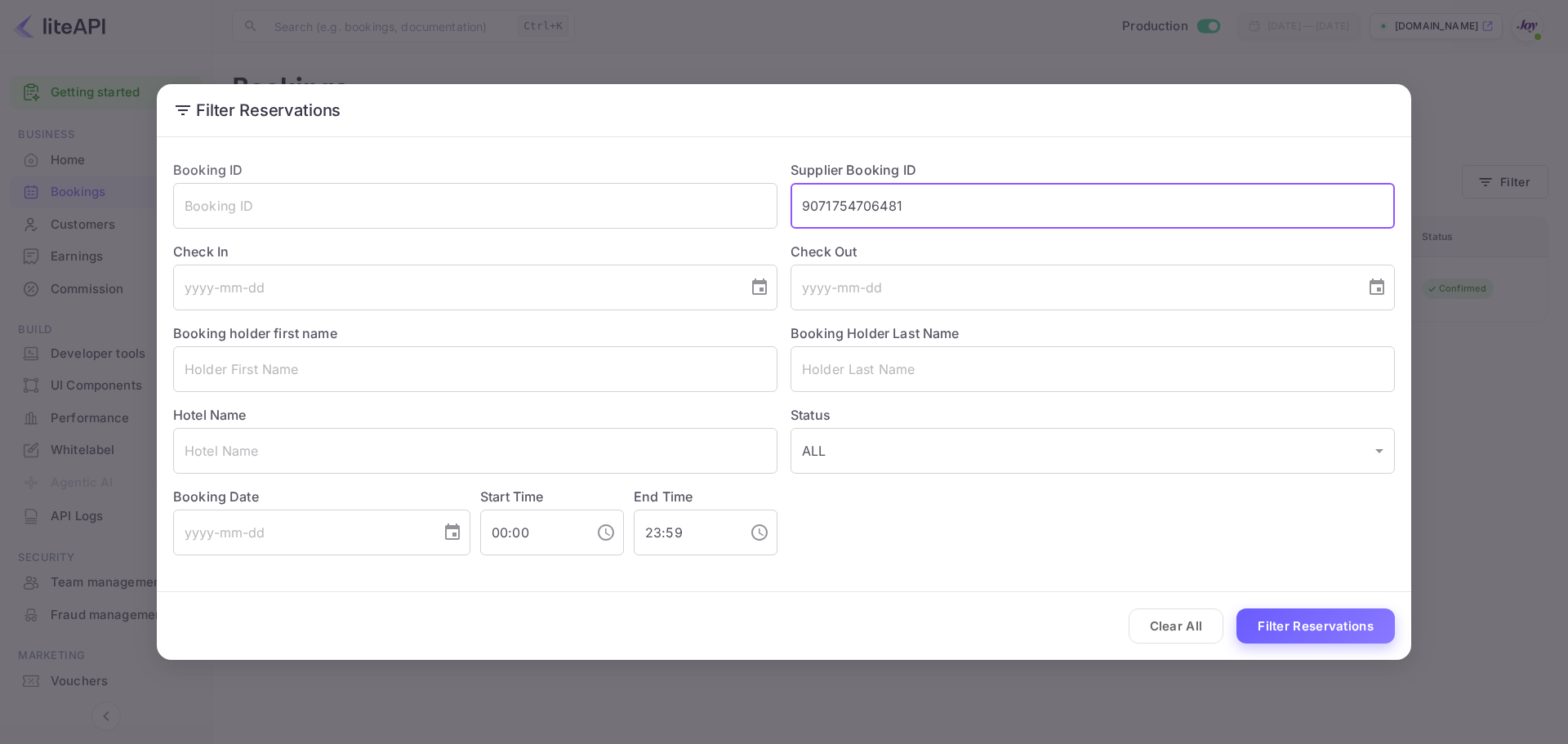
type input "9071754706481"
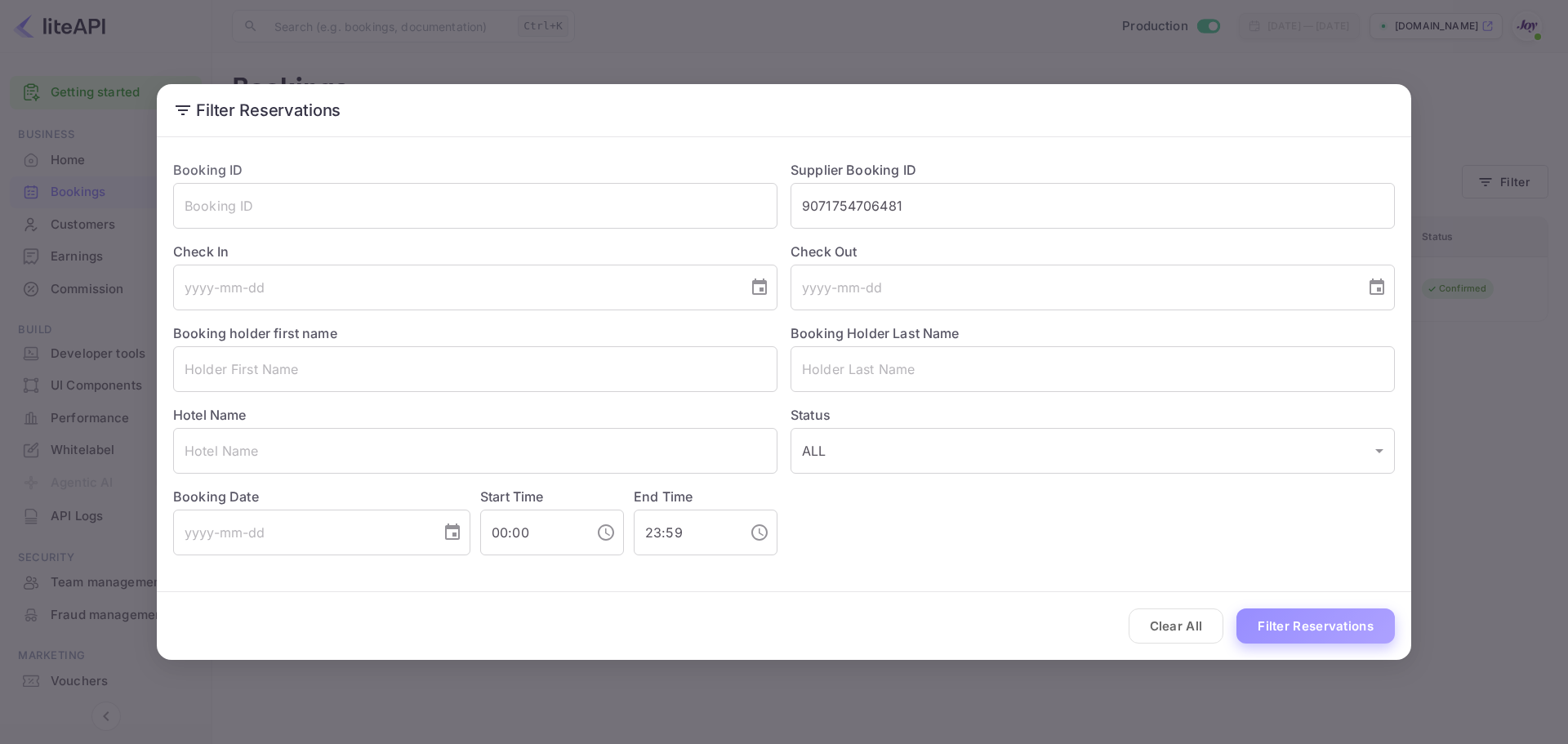
click at [1317, 629] on button "Filter Reservations" at bounding box center [1316, 625] width 159 height 35
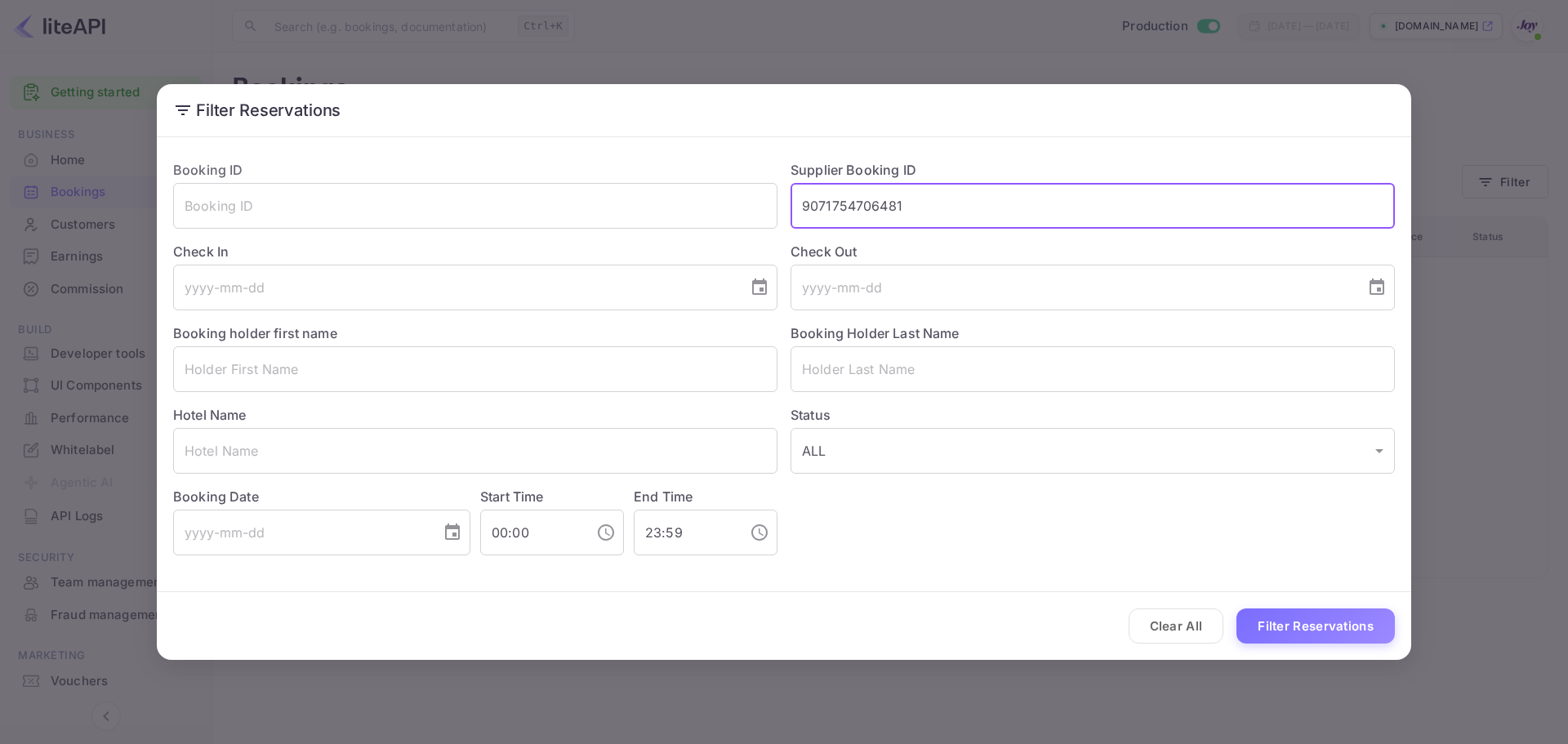
click at [872, 214] on input "9071754706481" at bounding box center [1093, 205] width 605 height 46
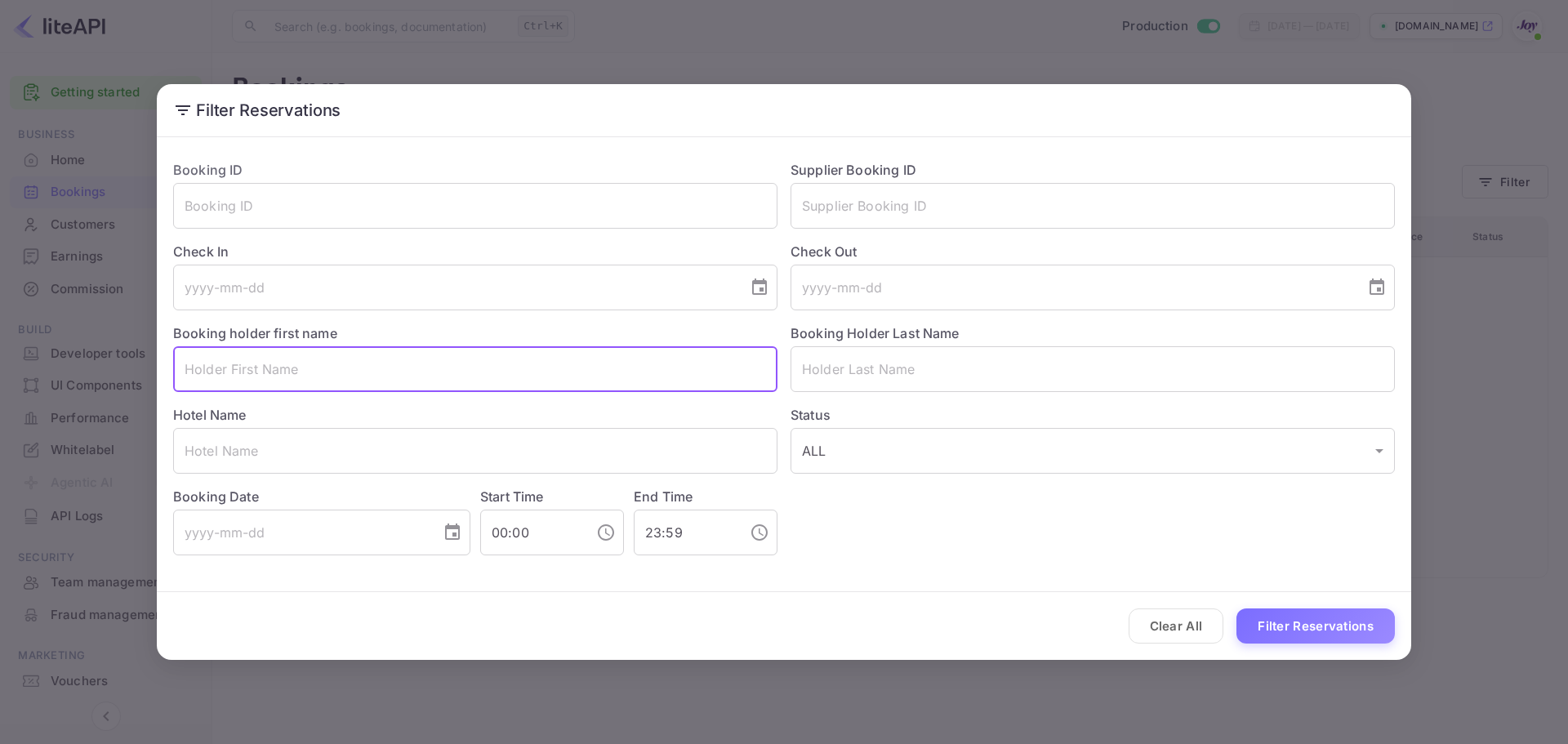
click at [210, 380] on input "text" at bounding box center [476, 369] width 605 height 46
paste input "Rachelle"
type input "Rachelle"
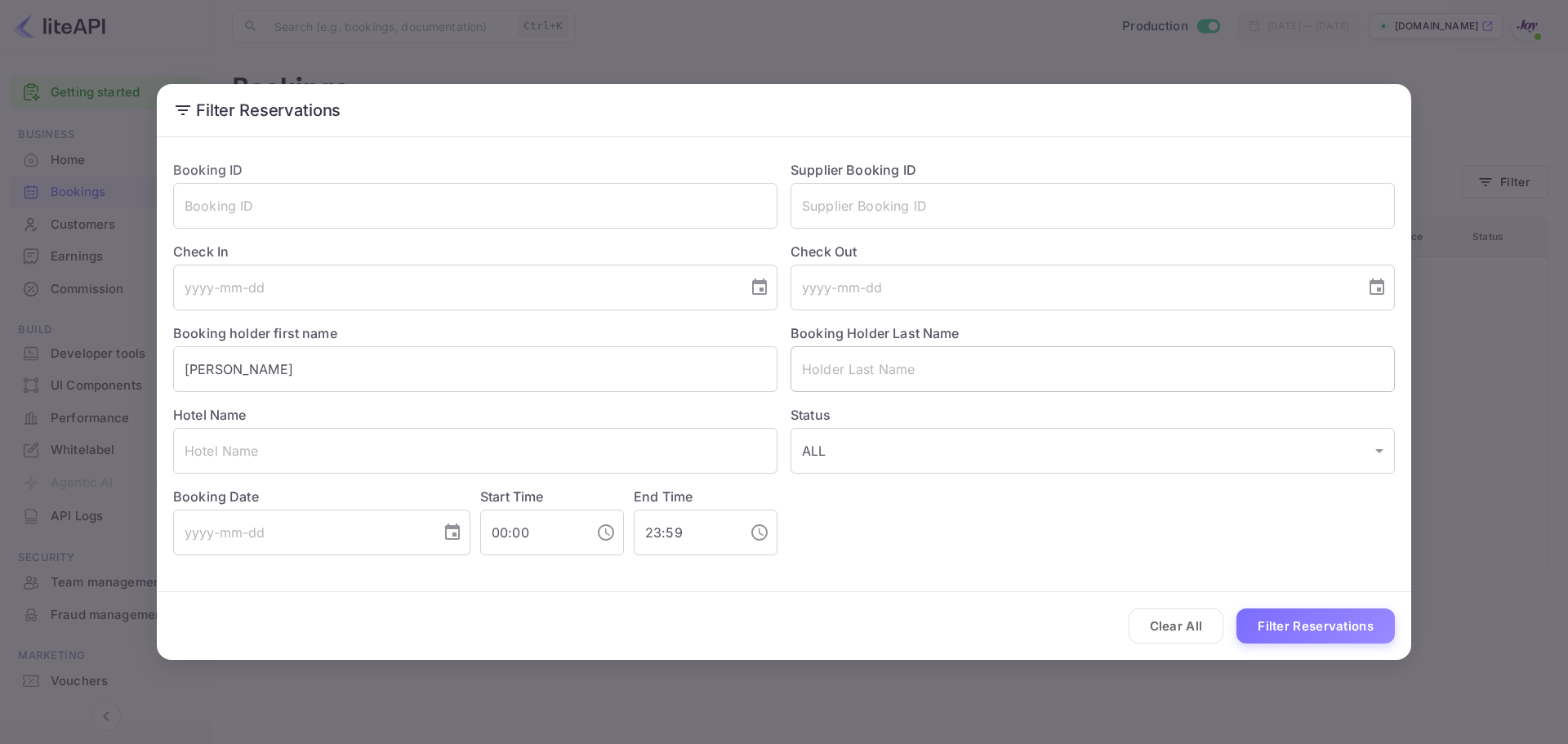
click at [1018, 369] on input "text" at bounding box center [1093, 369] width 605 height 46
paste input "Clark"
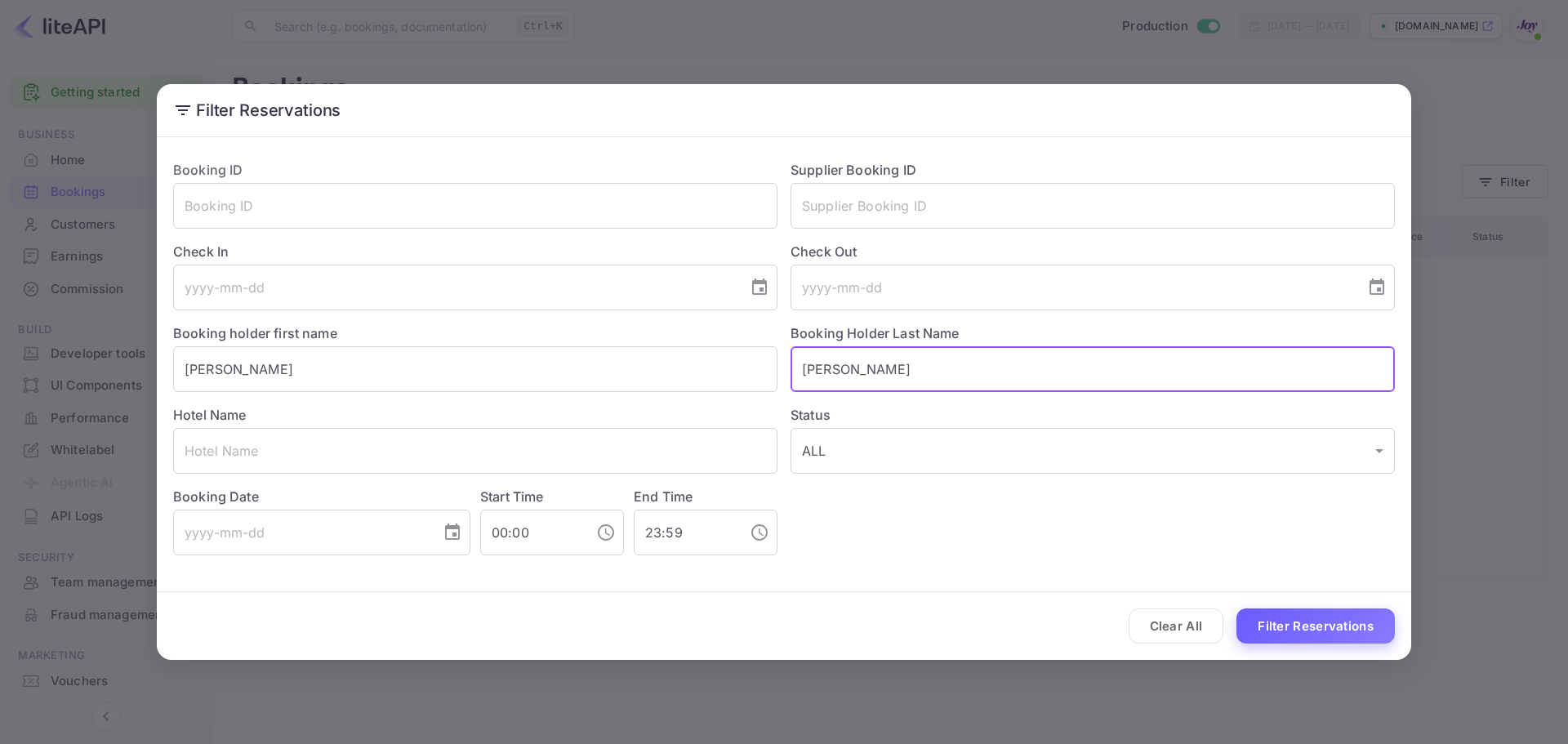
type input "Clark"
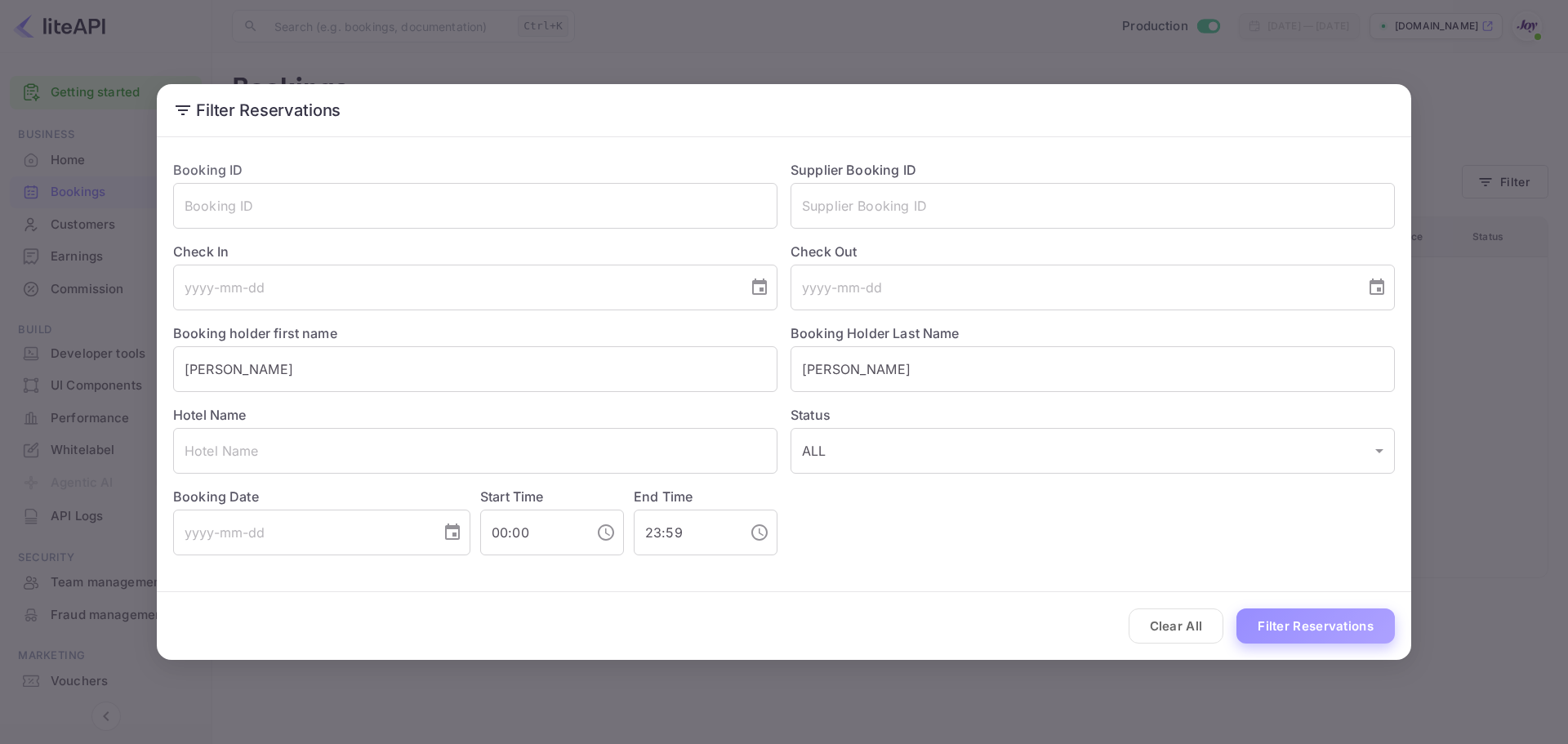
click at [1310, 623] on button "Filter Reservations" at bounding box center [1316, 625] width 159 height 35
